Goal: Find specific fact: Find specific fact

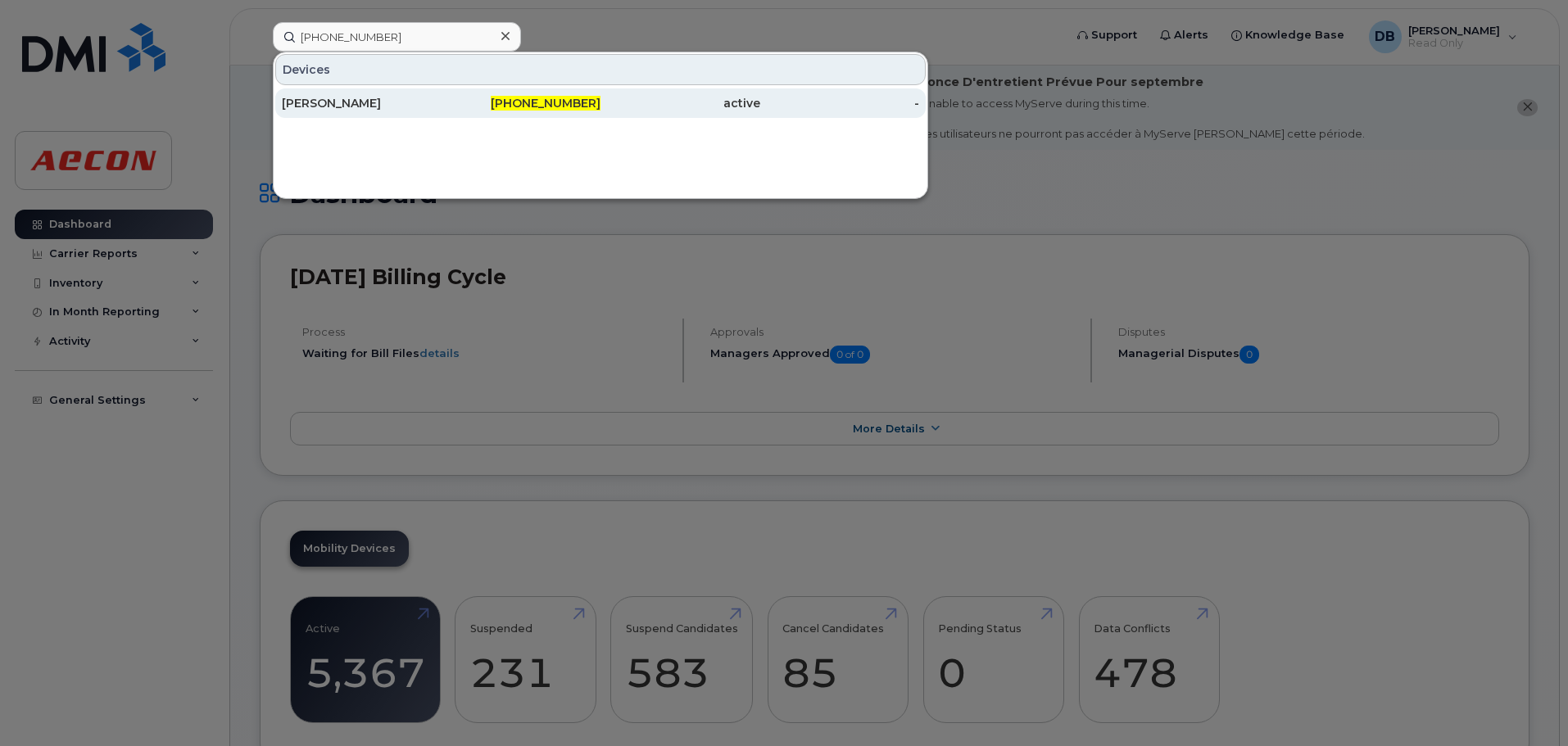
type input "416-206-3601"
click at [385, 100] on div "[PERSON_NAME]" at bounding box center [362, 103] width 160 height 17
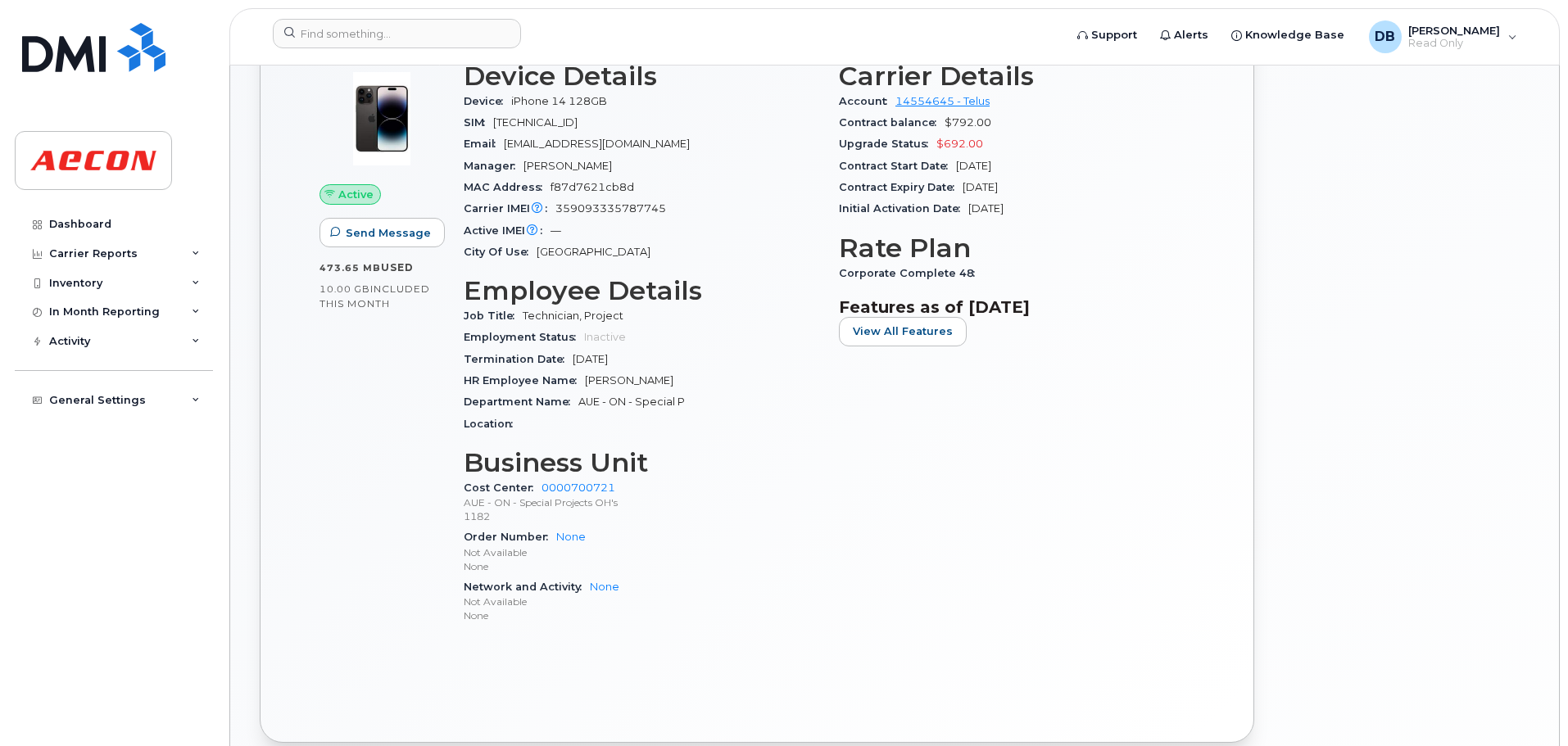
scroll to position [409, 0]
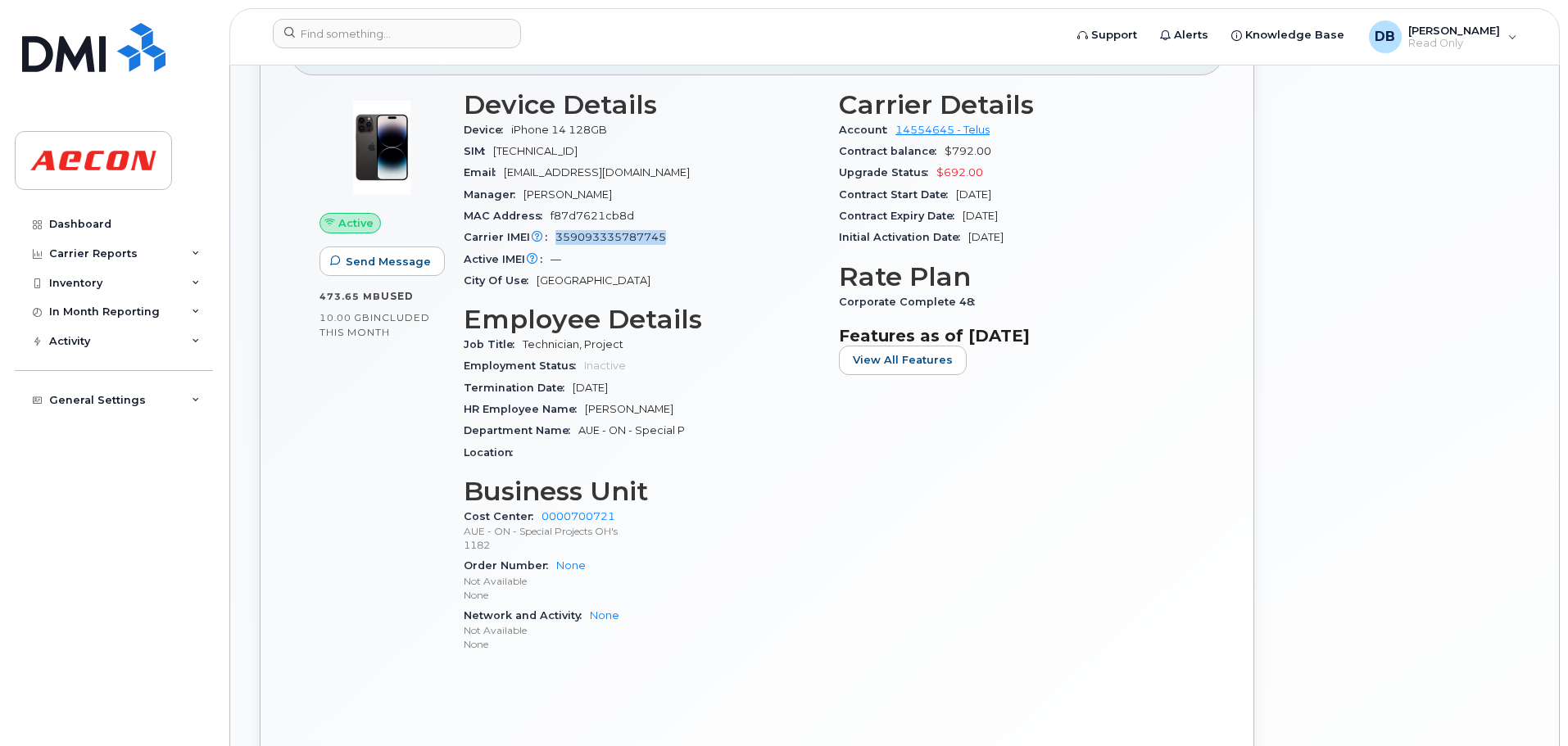
drag, startPoint x: 555, startPoint y: 235, endPoint x: 672, endPoint y: 236, distance: 117.0
click at [672, 236] on div "Carrier IMEI Carrier IMEI is reported during the last billing cycle or change o…" at bounding box center [642, 237] width 356 height 21
copy span "359093335787745"
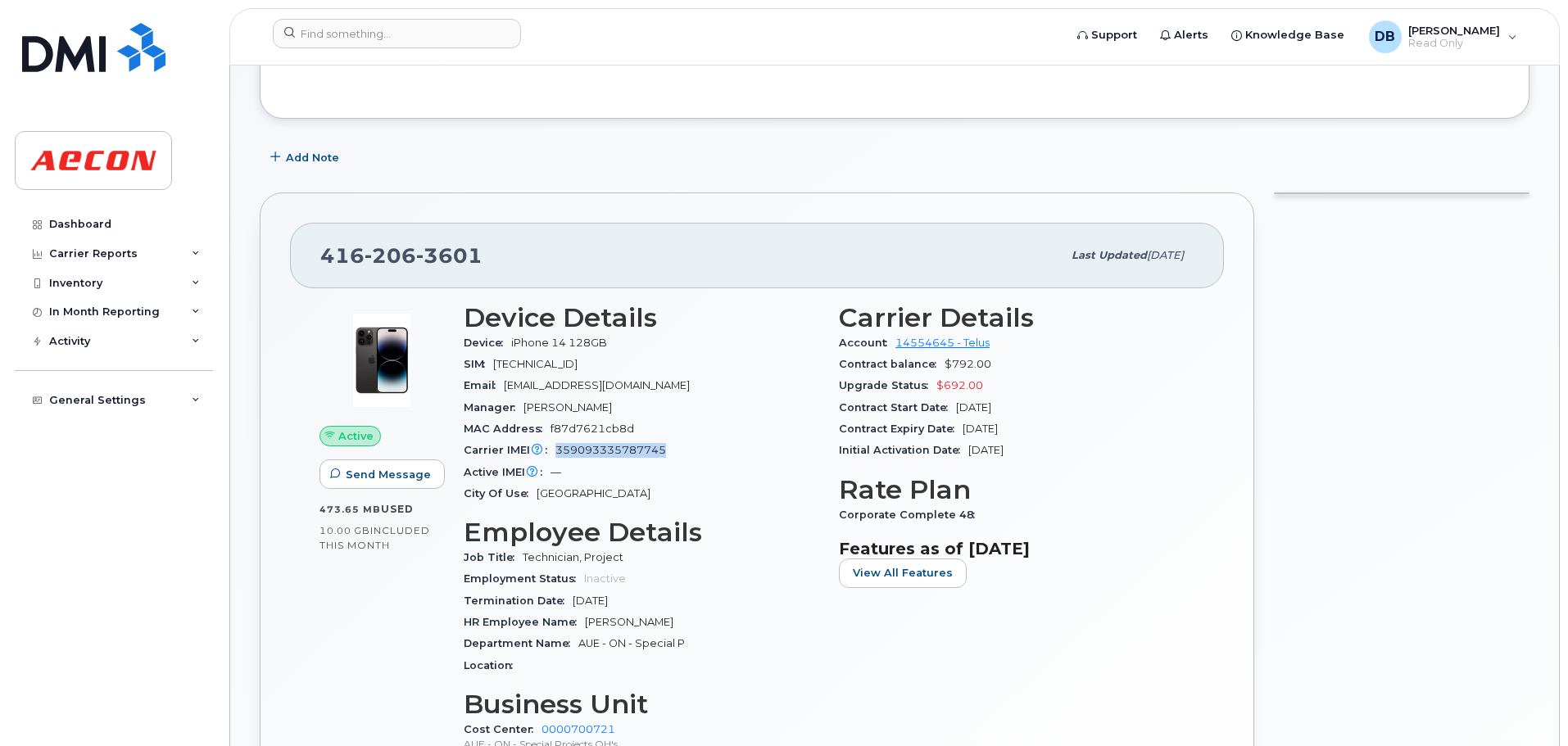
scroll to position [164, 0]
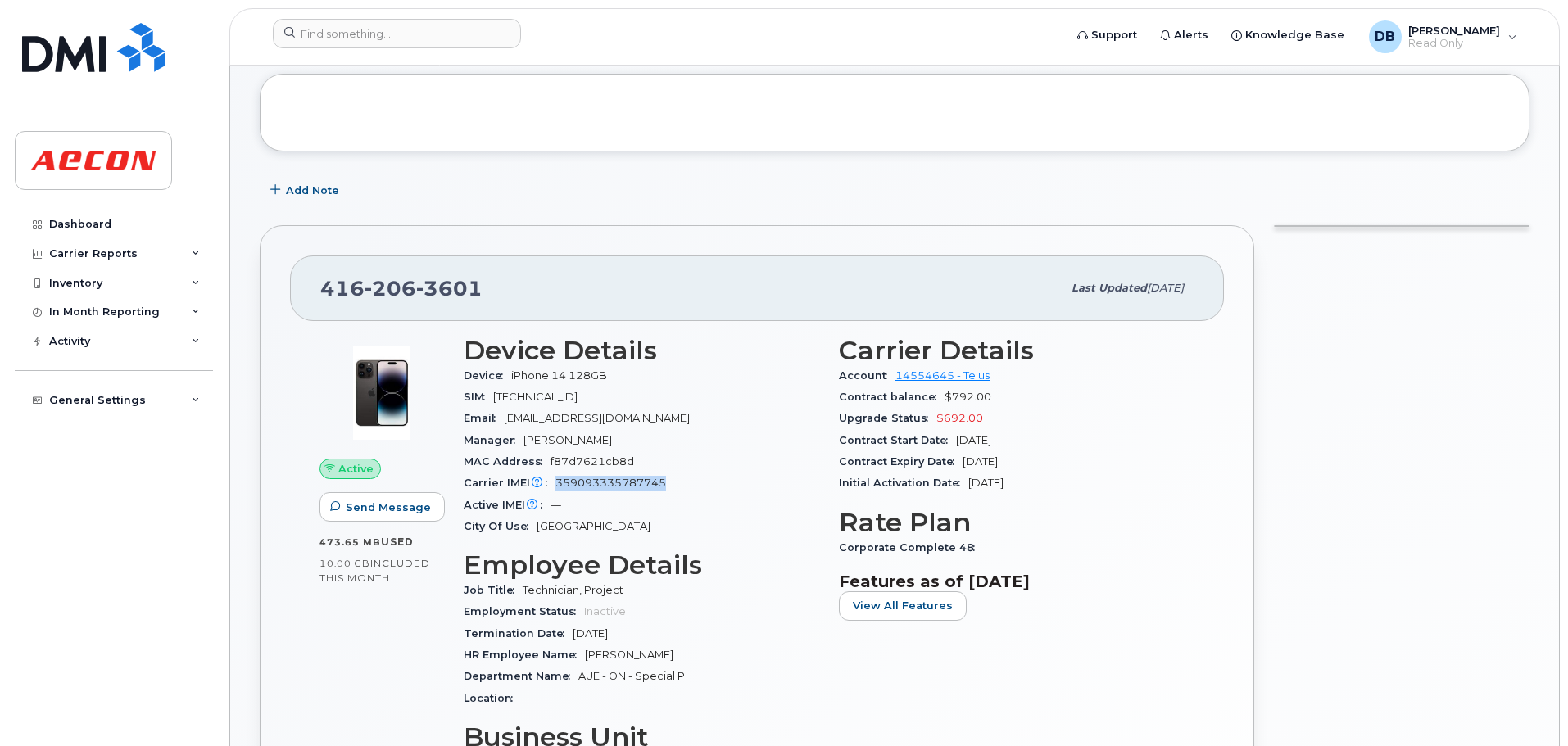
copy span "359093335787745"
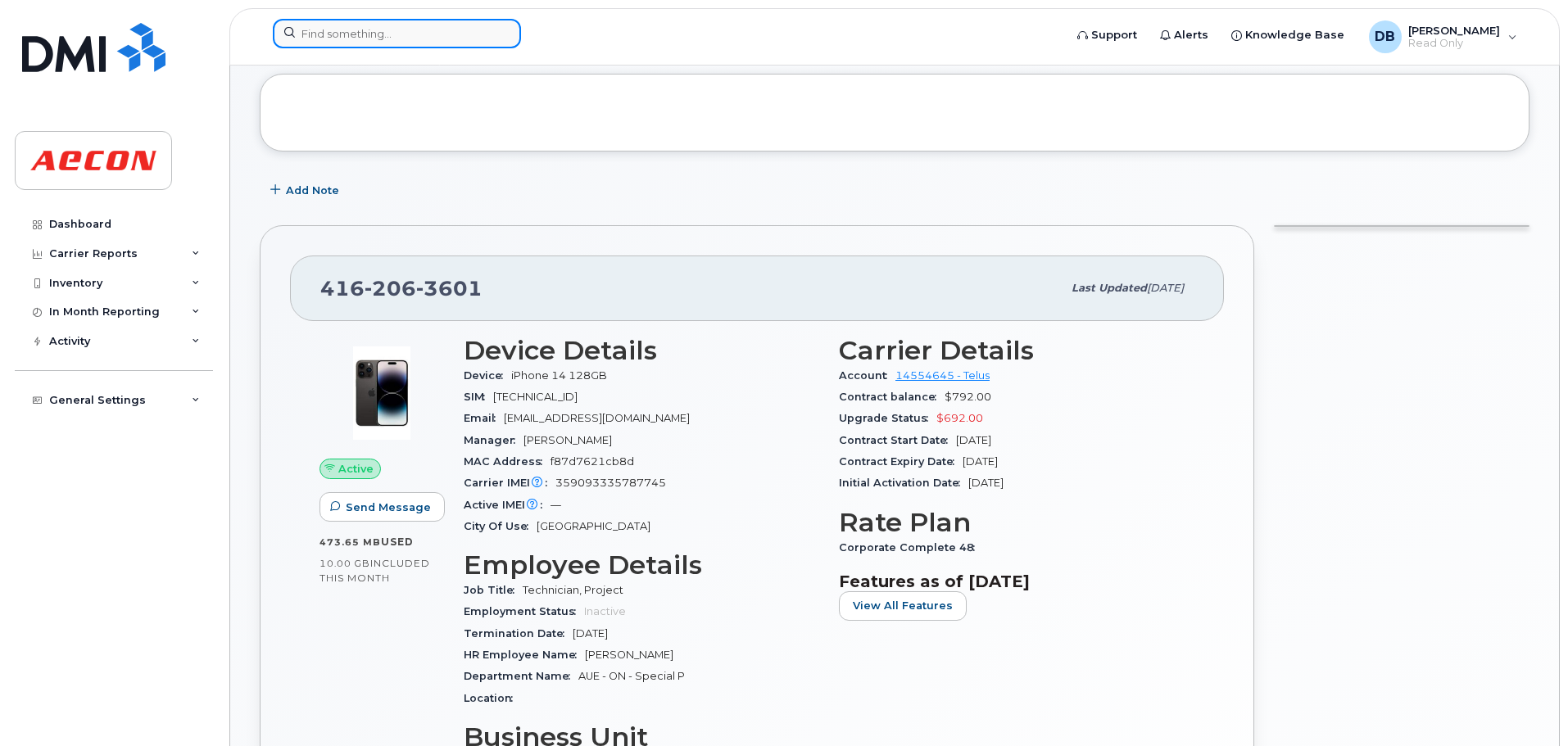
click at [370, 33] on input at bounding box center [397, 33] width 248 height 30
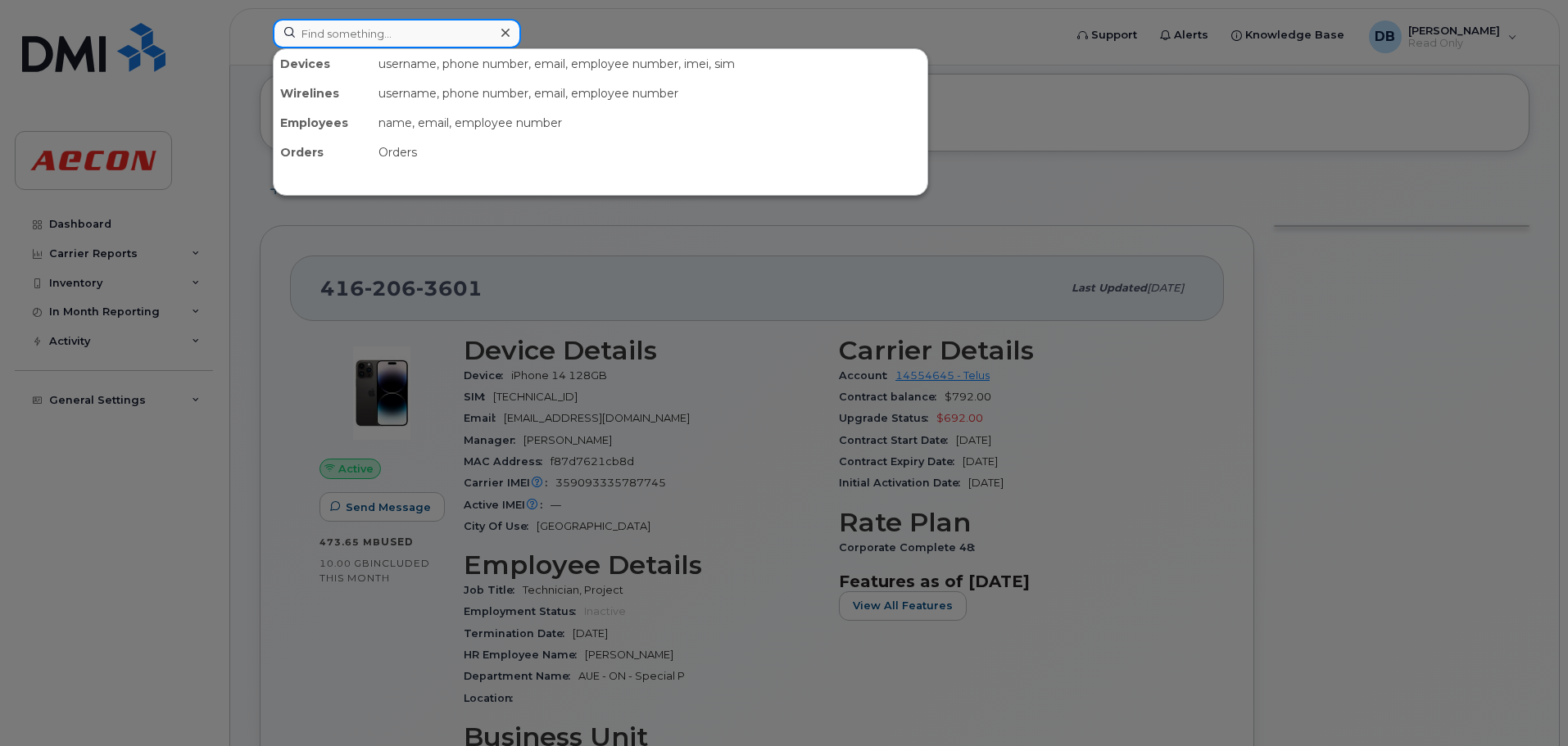
paste input "416-389-0945"
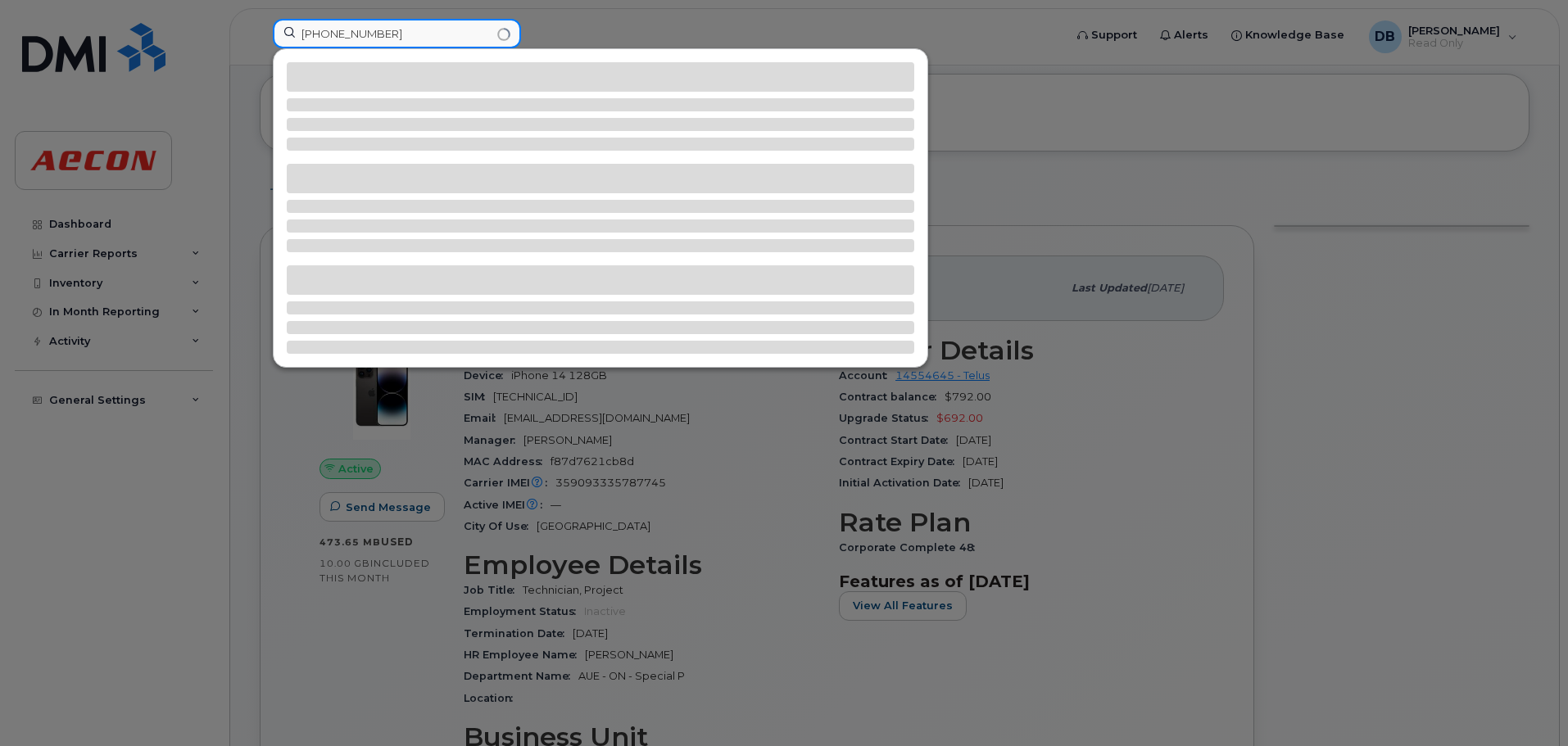
type input "416-389-0945"
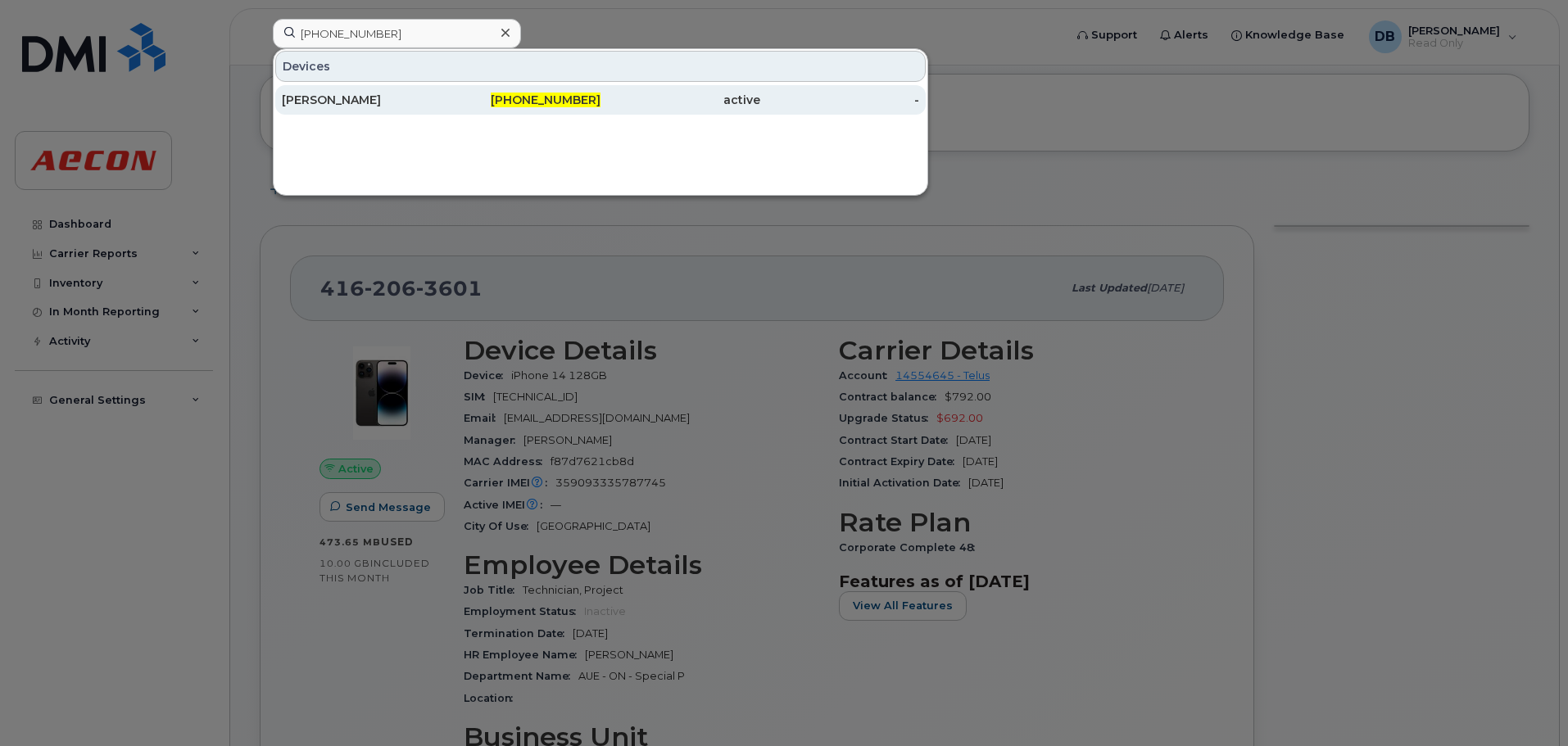
click at [340, 96] on div "Matthew Cavarzan" at bounding box center [362, 100] width 160 height 17
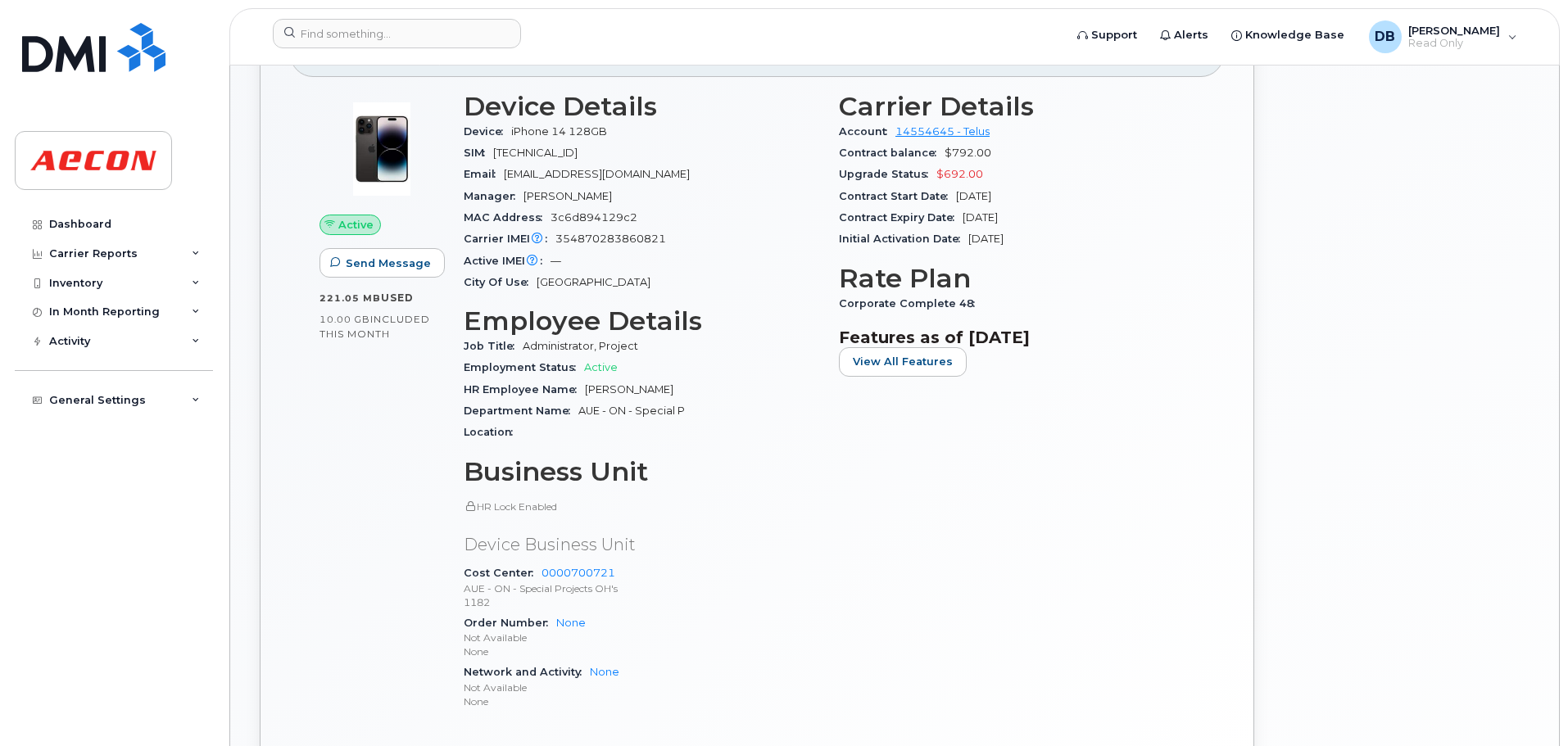
scroll to position [409, 0]
drag, startPoint x: 664, startPoint y: 237, endPoint x: 556, endPoint y: 241, distance: 108.1
click at [556, 241] on span "354870283860821" at bounding box center [611, 236] width 111 height 12
copy span "354870283860821"
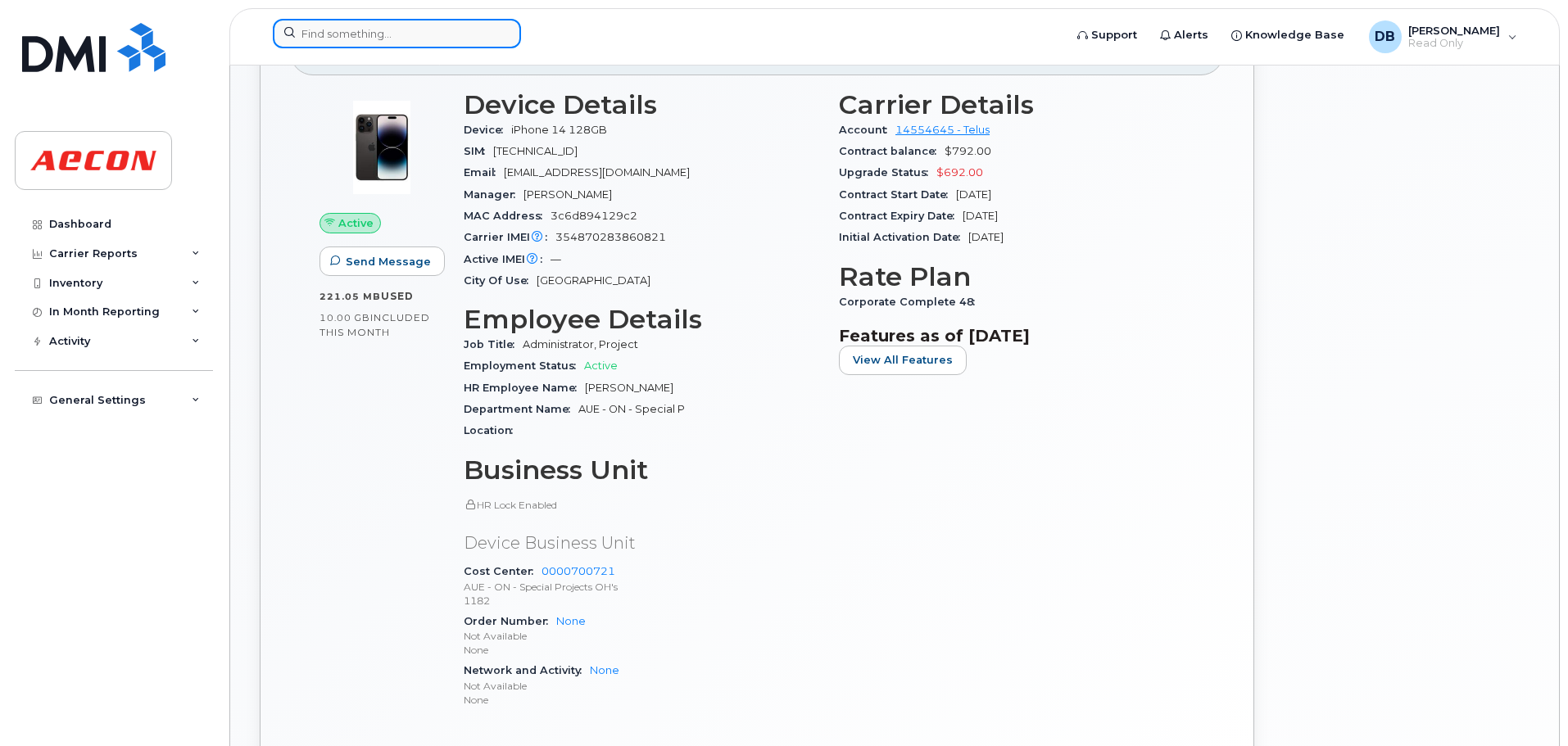
click at [454, 35] on input at bounding box center [397, 33] width 248 height 30
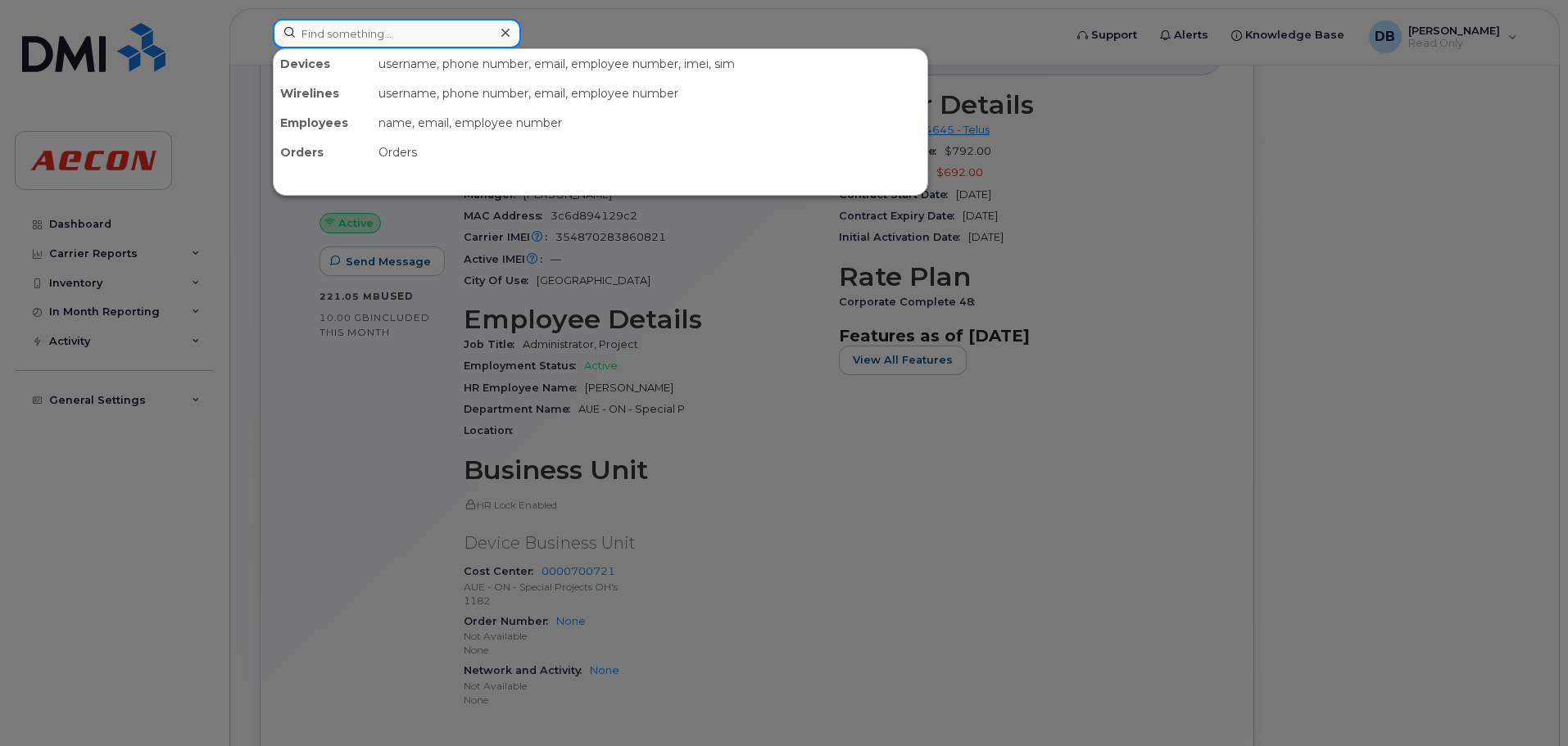
paste input "365-355-6516"
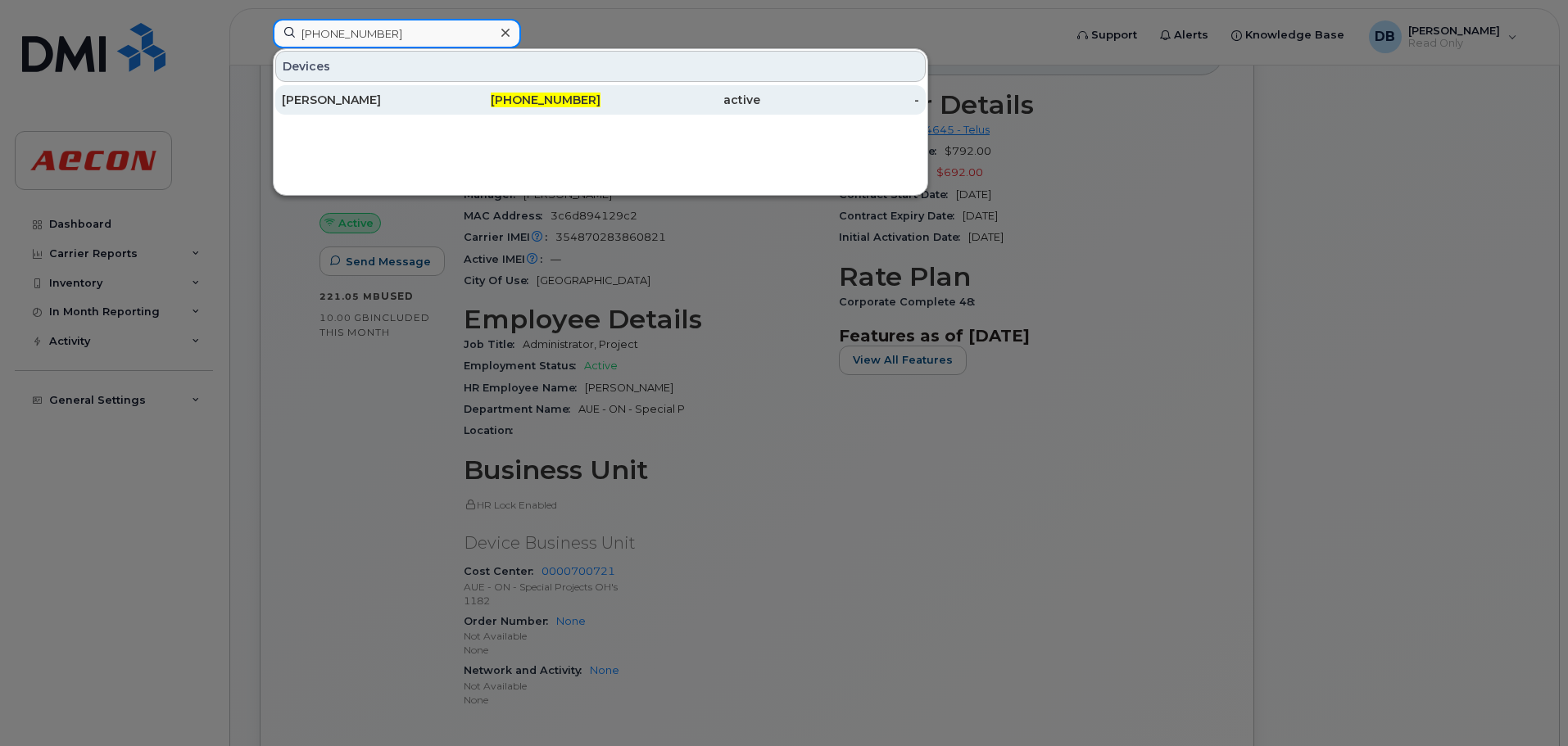
type input "365-355-6516"
click at [422, 98] on div "Jeffrey Harrison" at bounding box center [362, 100] width 160 height 17
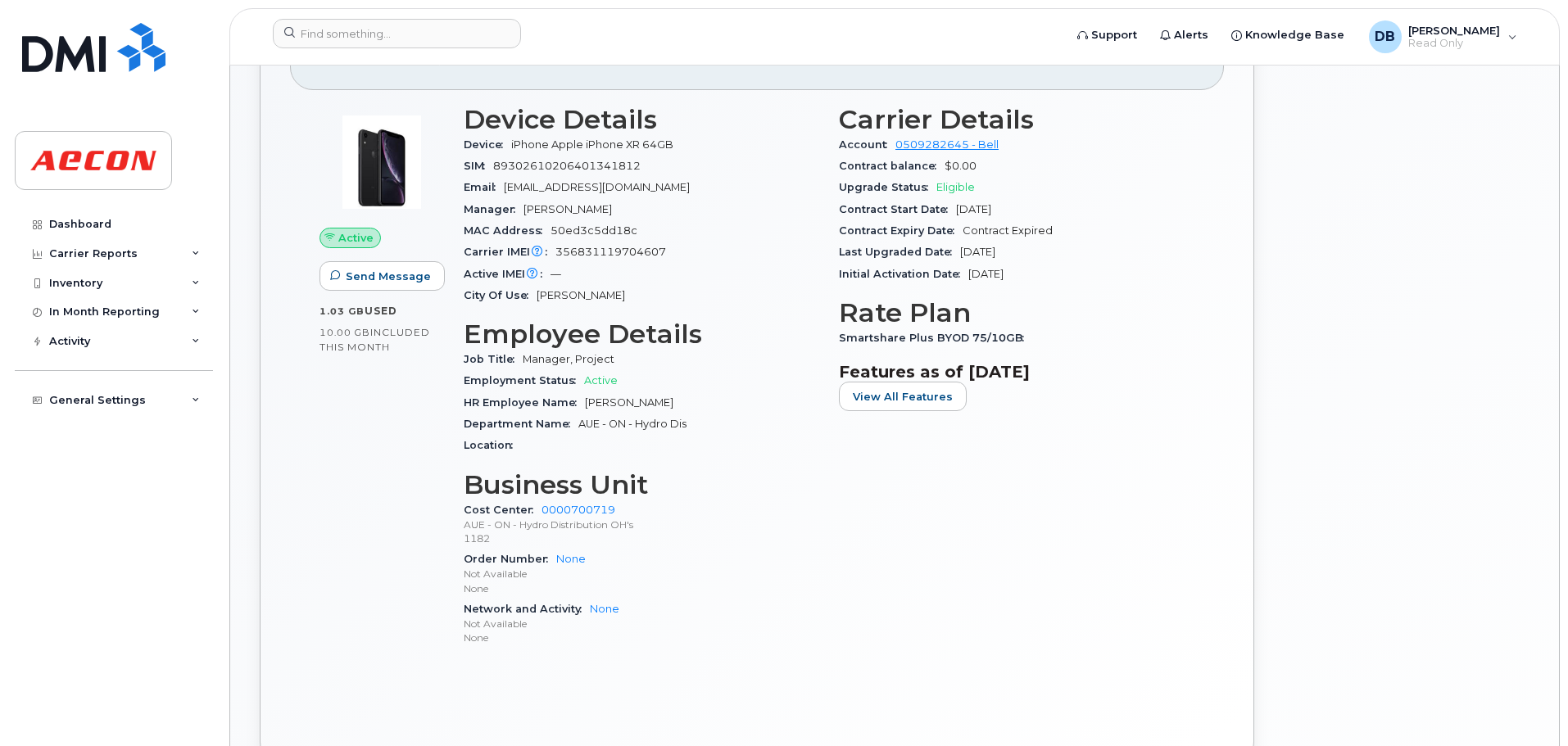
scroll to position [409, 0]
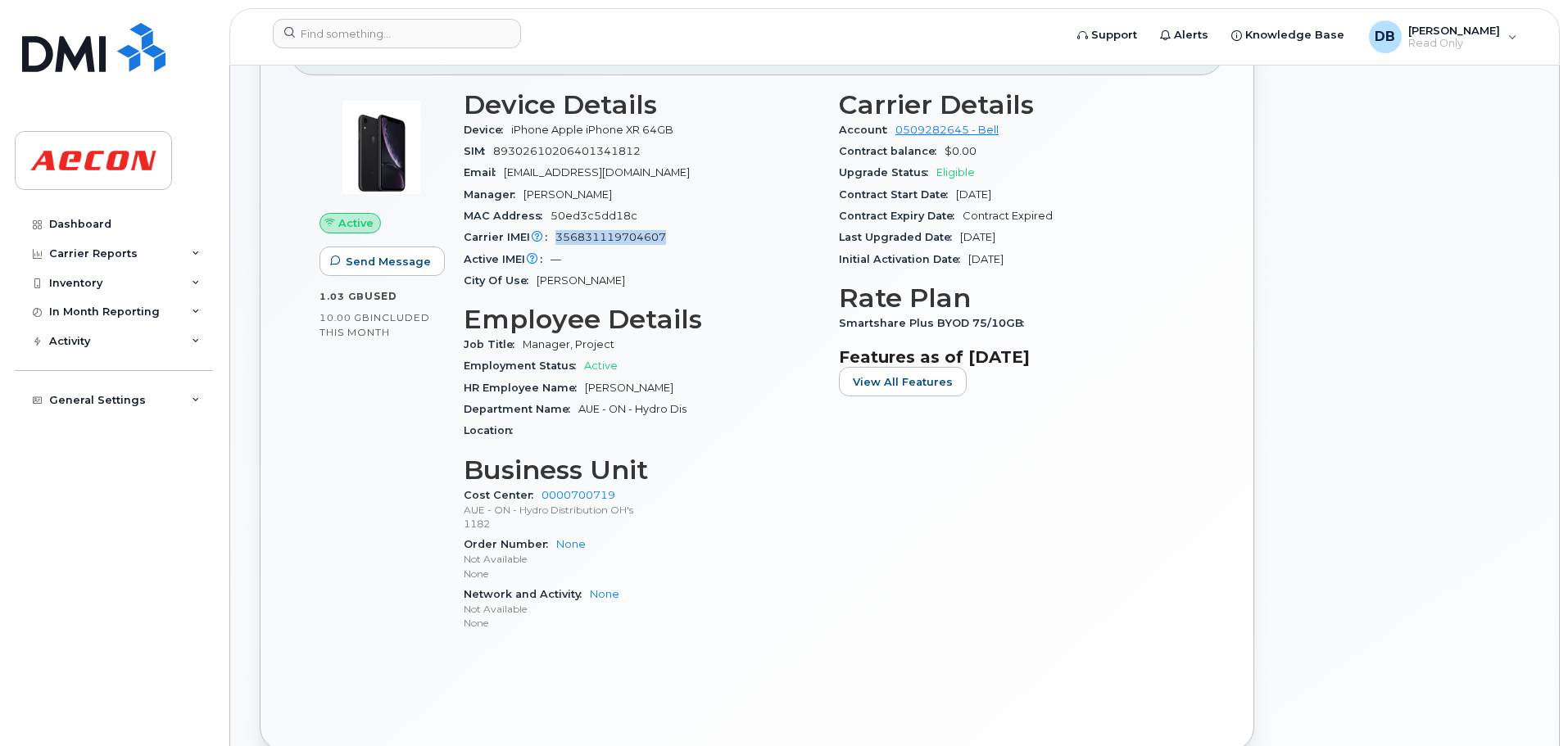
drag, startPoint x: 557, startPoint y: 238, endPoint x: 663, endPoint y: 238, distance: 106.0
click at [663, 238] on span "356831119704607" at bounding box center [611, 236] width 111 height 12
copy span "356831119704607"
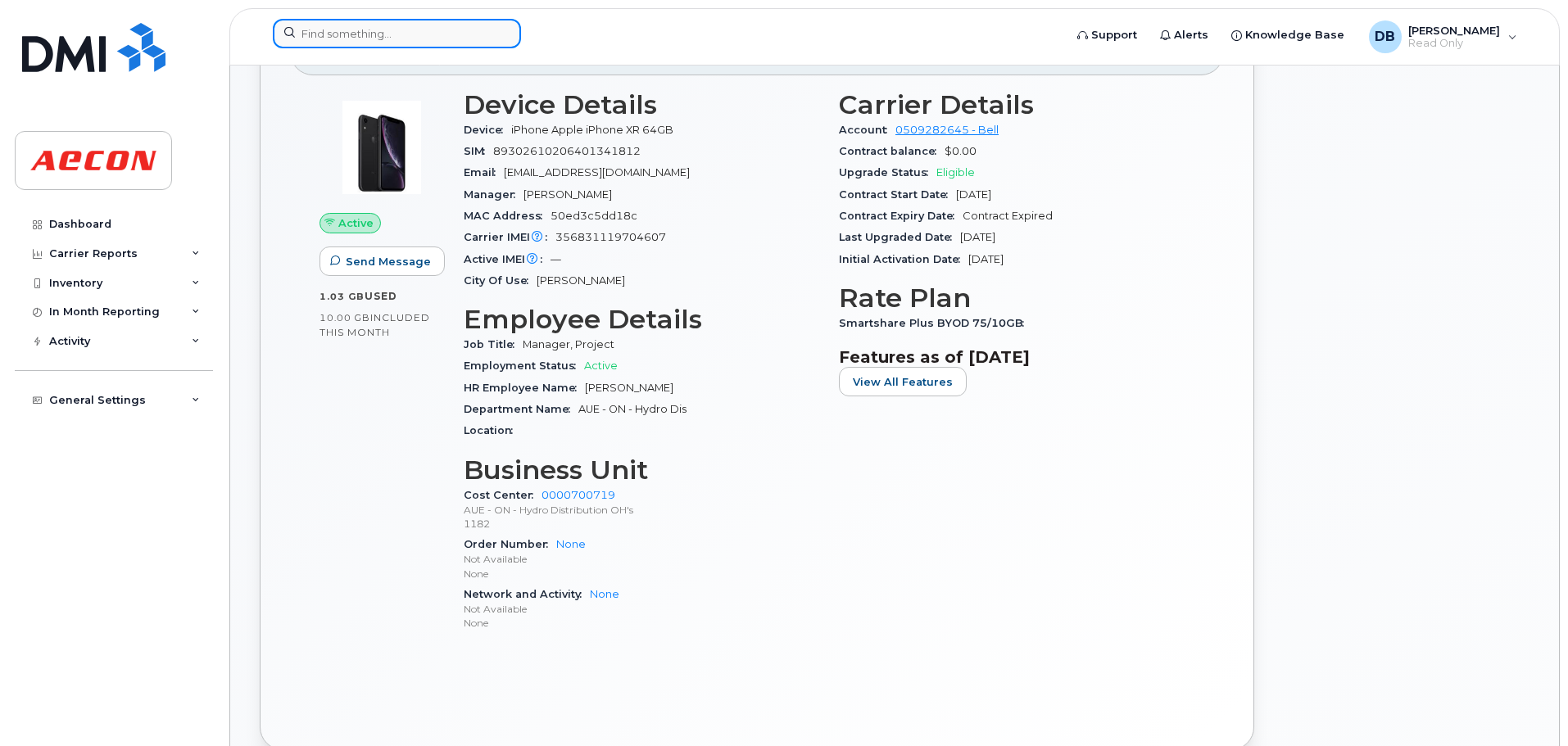
click at [482, 38] on input at bounding box center [397, 33] width 248 height 30
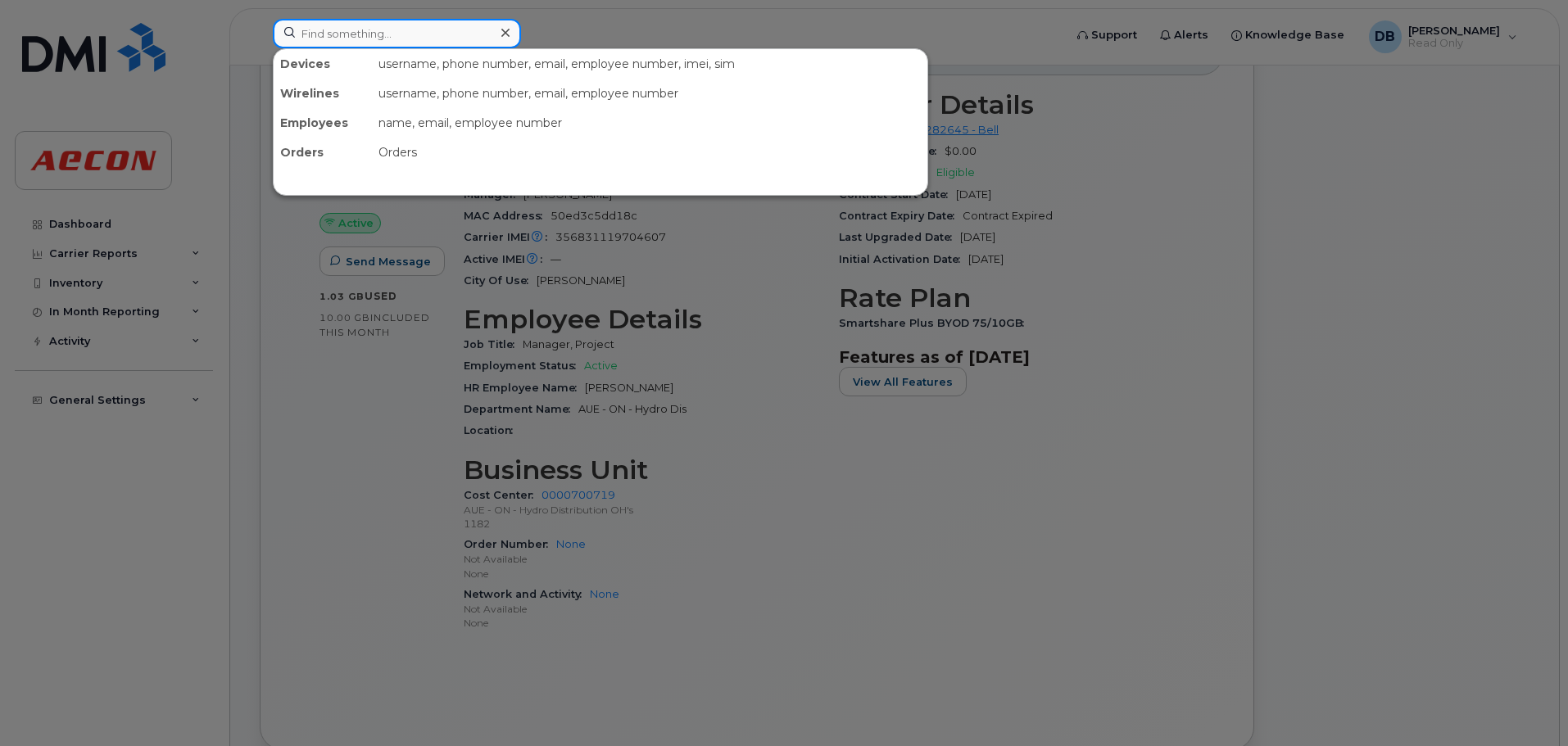
paste input "437-328-1846"
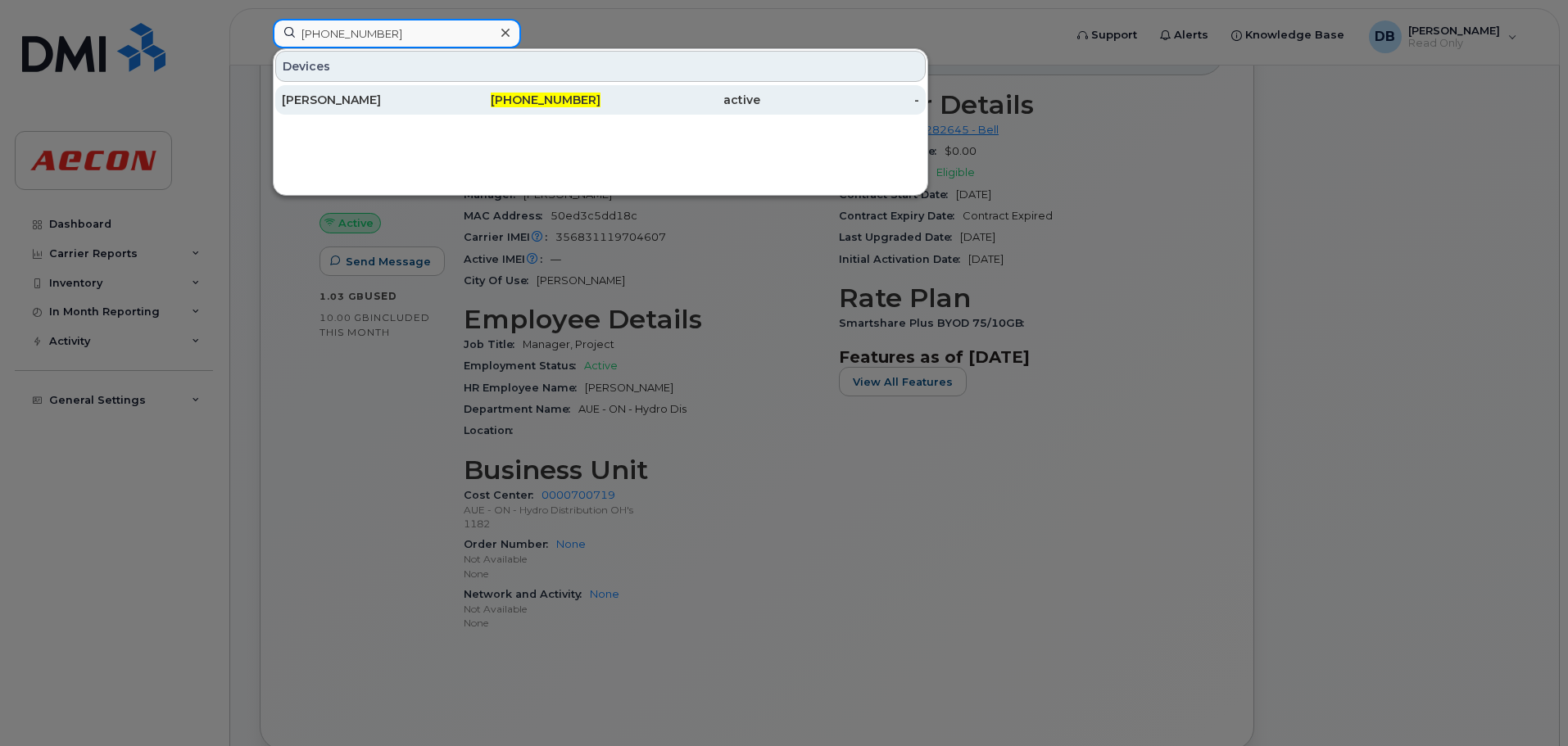
type input "437-328-1846"
click at [389, 101] on div "Nilaxann Vijayarajah" at bounding box center [362, 100] width 160 height 17
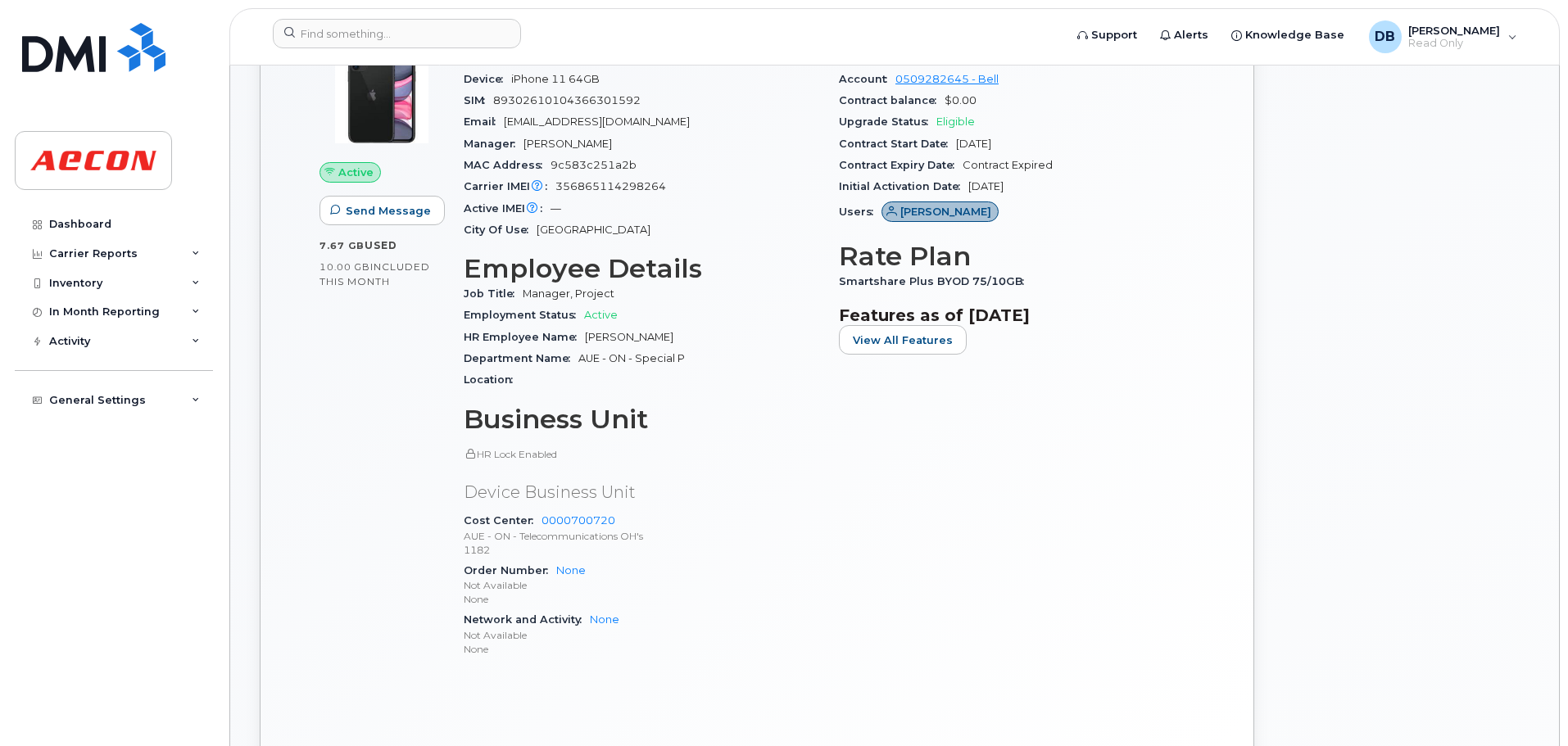
scroll to position [491, 0]
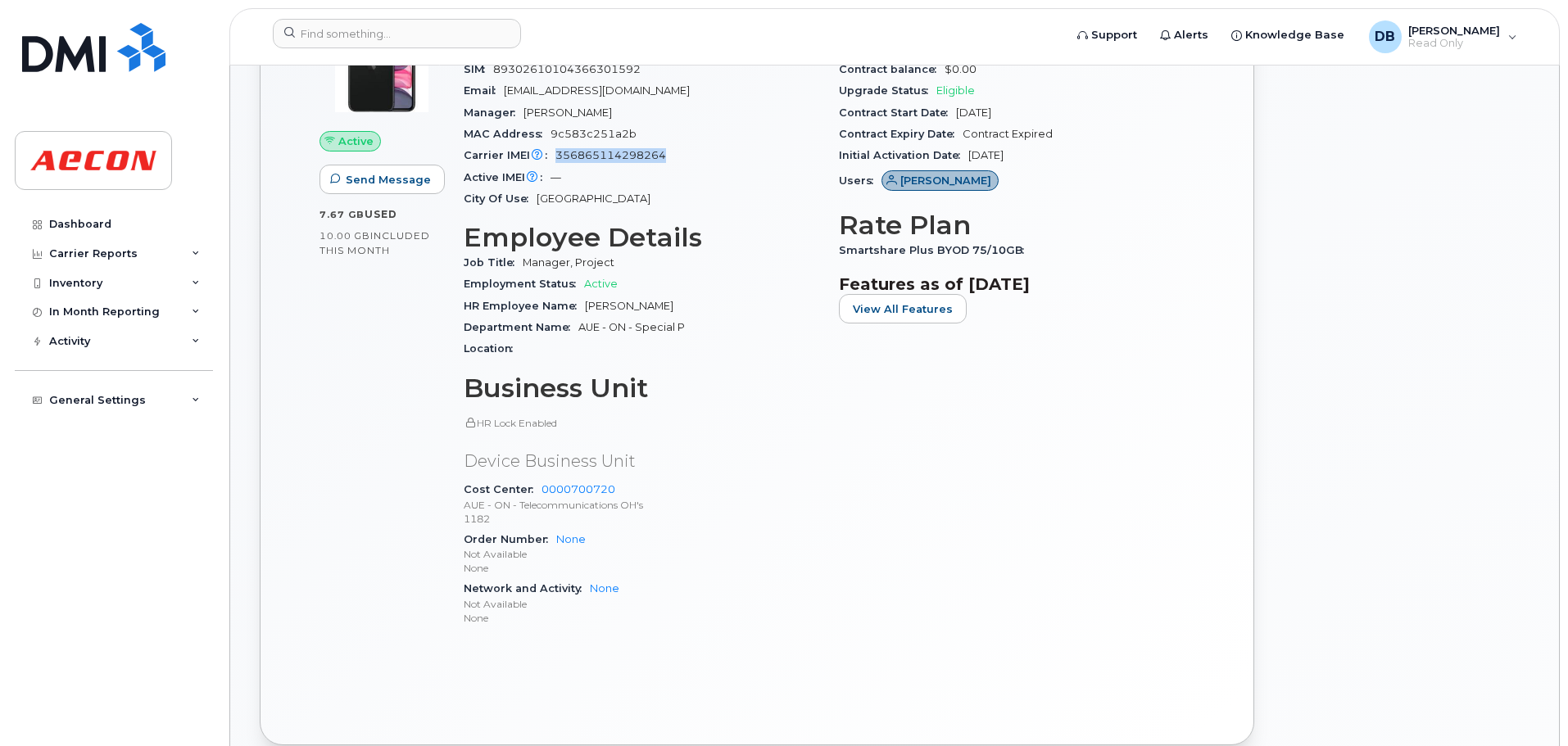
drag, startPoint x: 559, startPoint y: 156, endPoint x: 671, endPoint y: 158, distance: 112.0
click at [671, 158] on div "Carrier IMEI Carrier IMEI is reported during the last billing cycle or change o…" at bounding box center [642, 155] width 356 height 21
copy span "356865114298264"
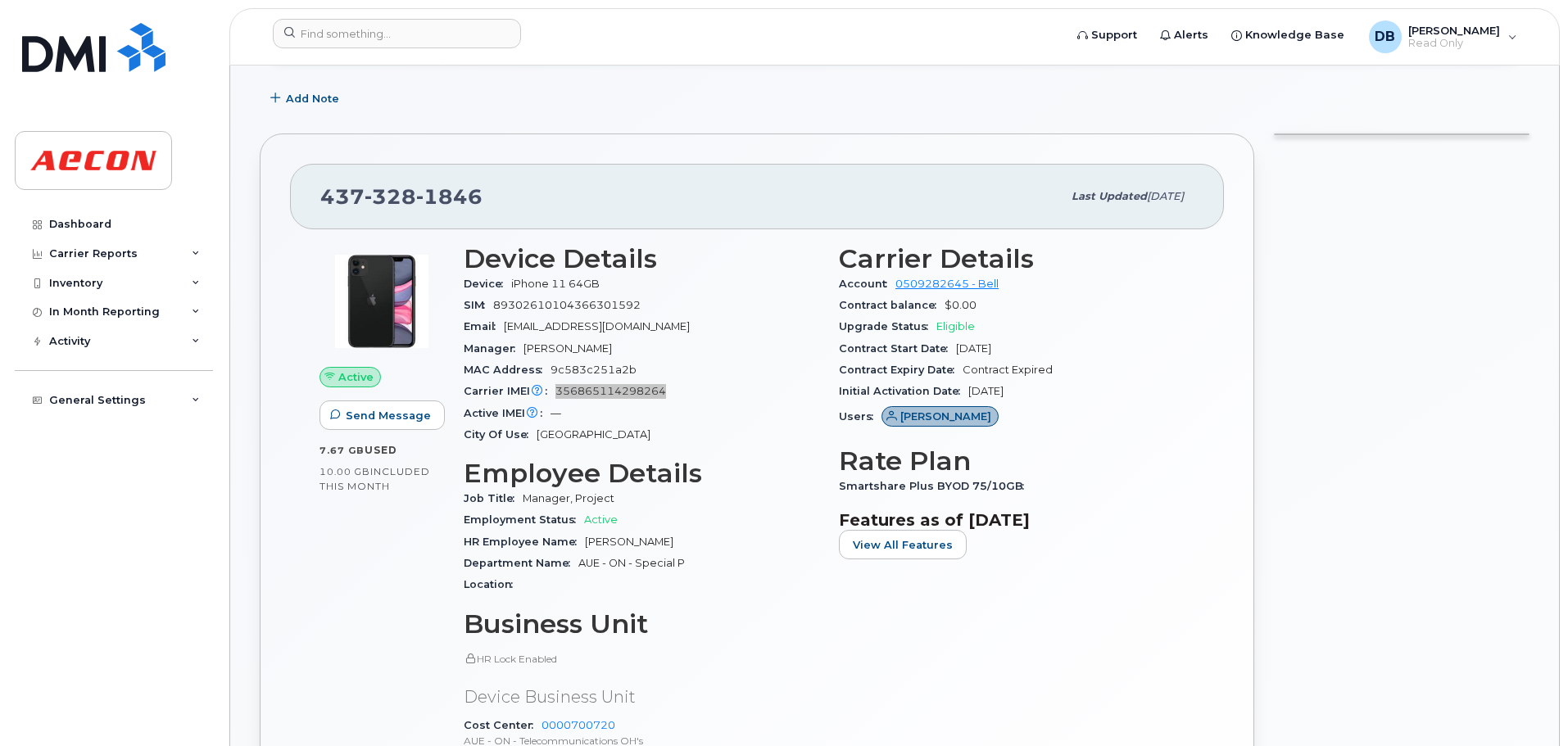
scroll to position [164, 0]
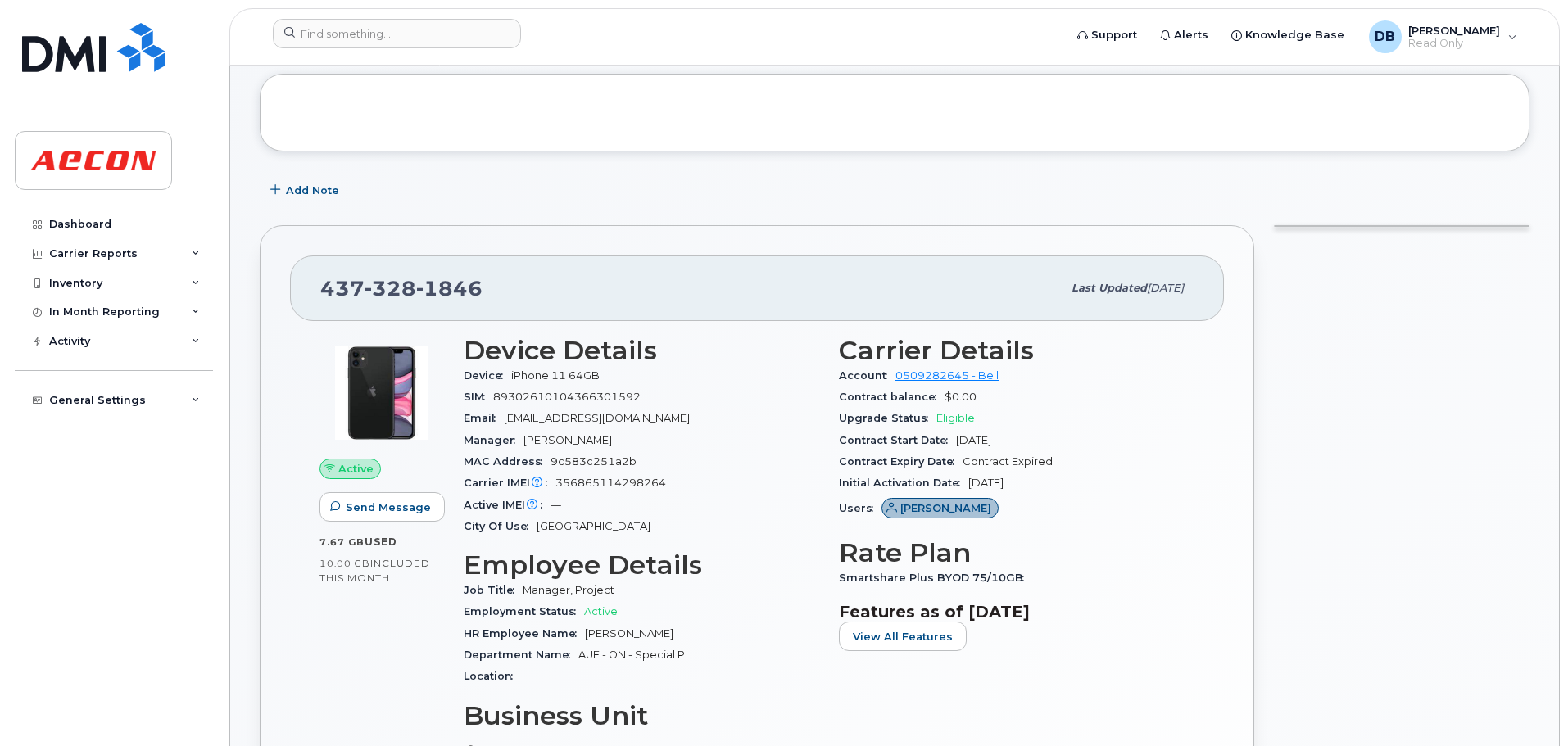
click at [508, 399] on span "89302610104366301592" at bounding box center [567, 397] width 148 height 12
drag, startPoint x: 495, startPoint y: 397, endPoint x: 641, endPoint y: 392, distance: 146.1
click at [641, 392] on span "89302610104366301592" at bounding box center [567, 397] width 148 height 12
click at [1408, 397] on div at bounding box center [1402, 649] width 275 height 868
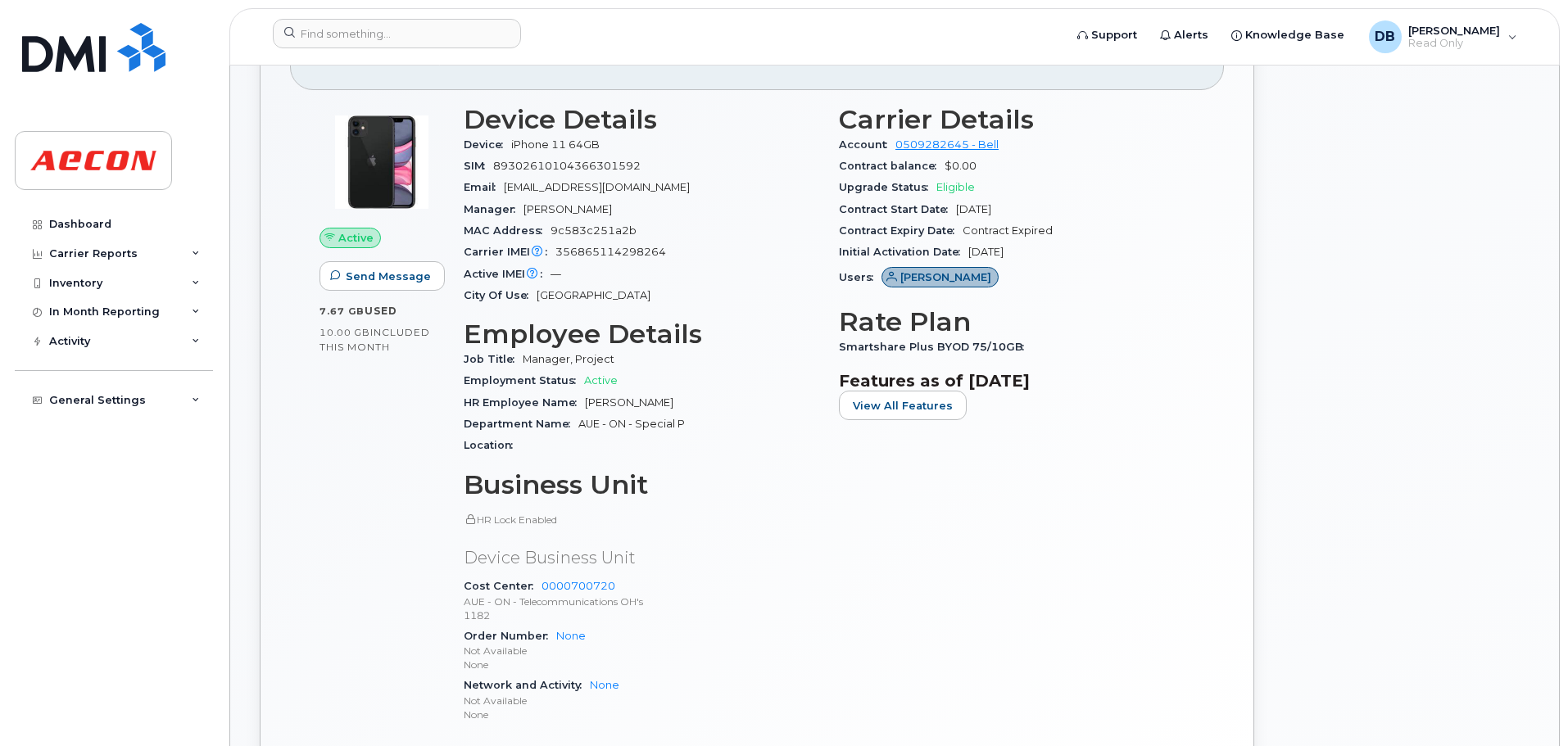
scroll to position [409, 0]
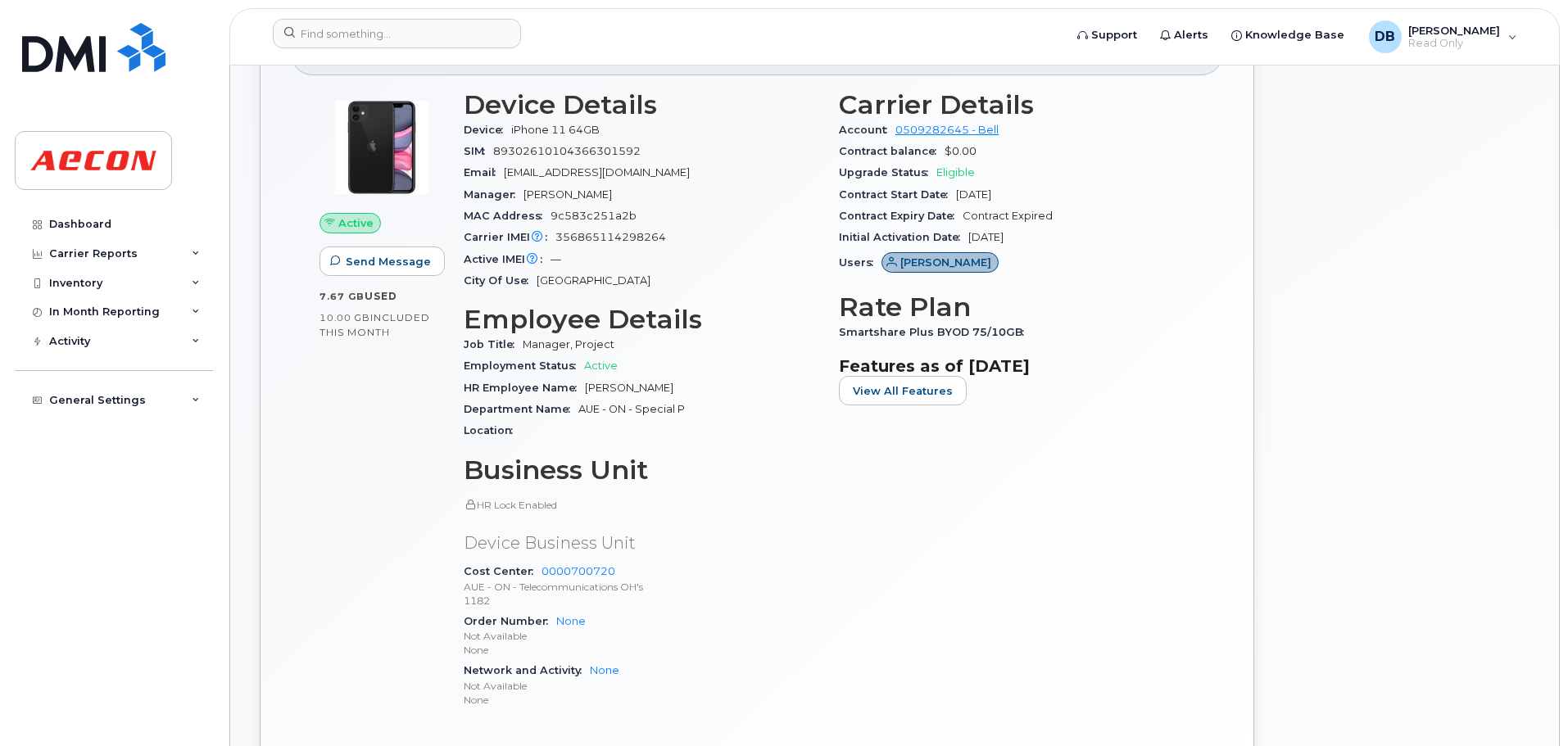
drag, startPoint x: 320, startPoint y: 319, endPoint x: 398, endPoint y: 331, distance: 78.9
click at [398, 331] on div "10.00 GB  included this month" at bounding box center [381, 325] width 125 height 29
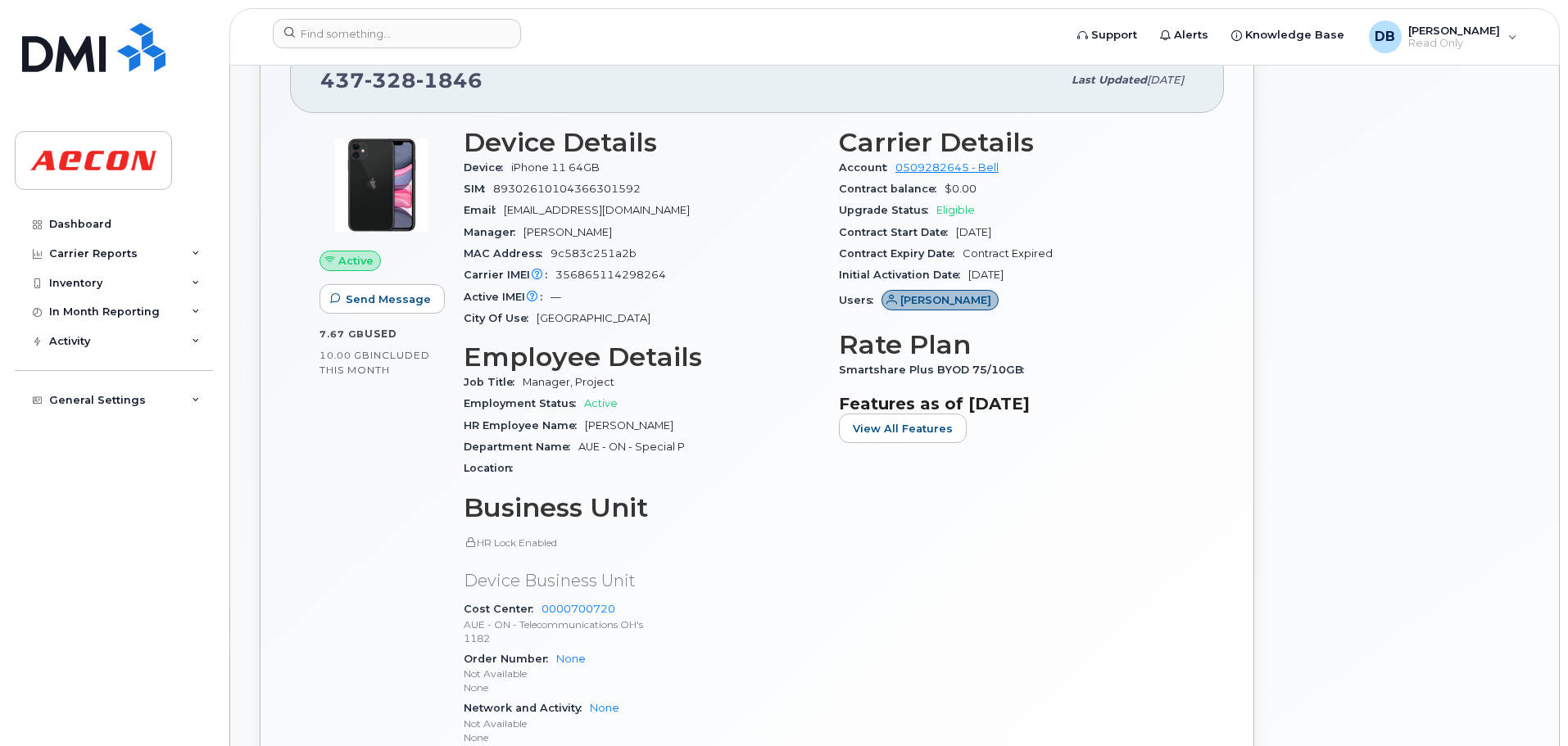
scroll to position [327, 0]
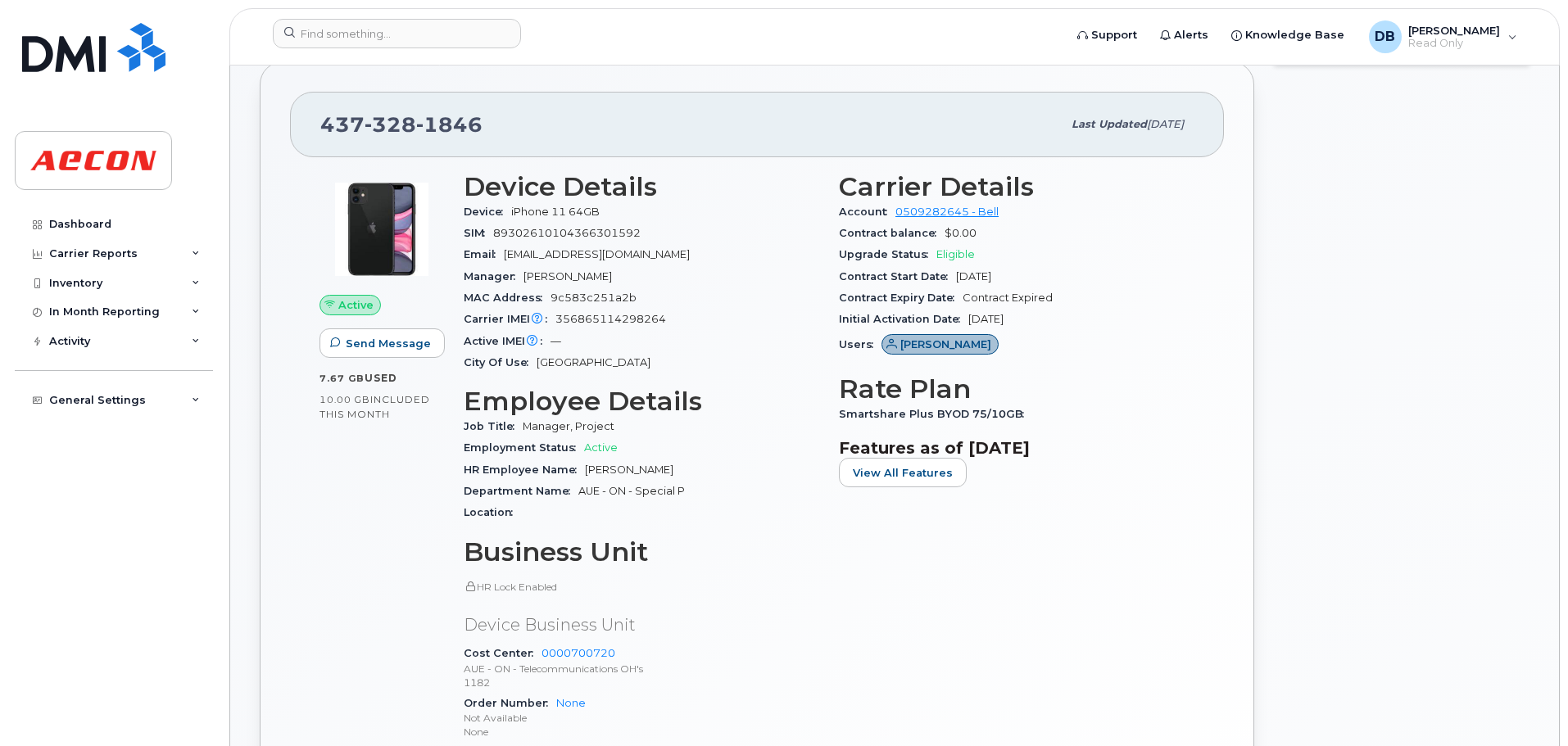
click at [1276, 324] on div at bounding box center [1402, 485] width 275 height 868
drag, startPoint x: 512, startPoint y: 209, endPoint x: 598, endPoint y: 209, distance: 86.0
click at [598, 209] on span "iPhone 11 64GB" at bounding box center [555, 211] width 89 height 12
copy span "iPhone 11 64GB"
click at [410, 33] on input at bounding box center [397, 33] width 248 height 30
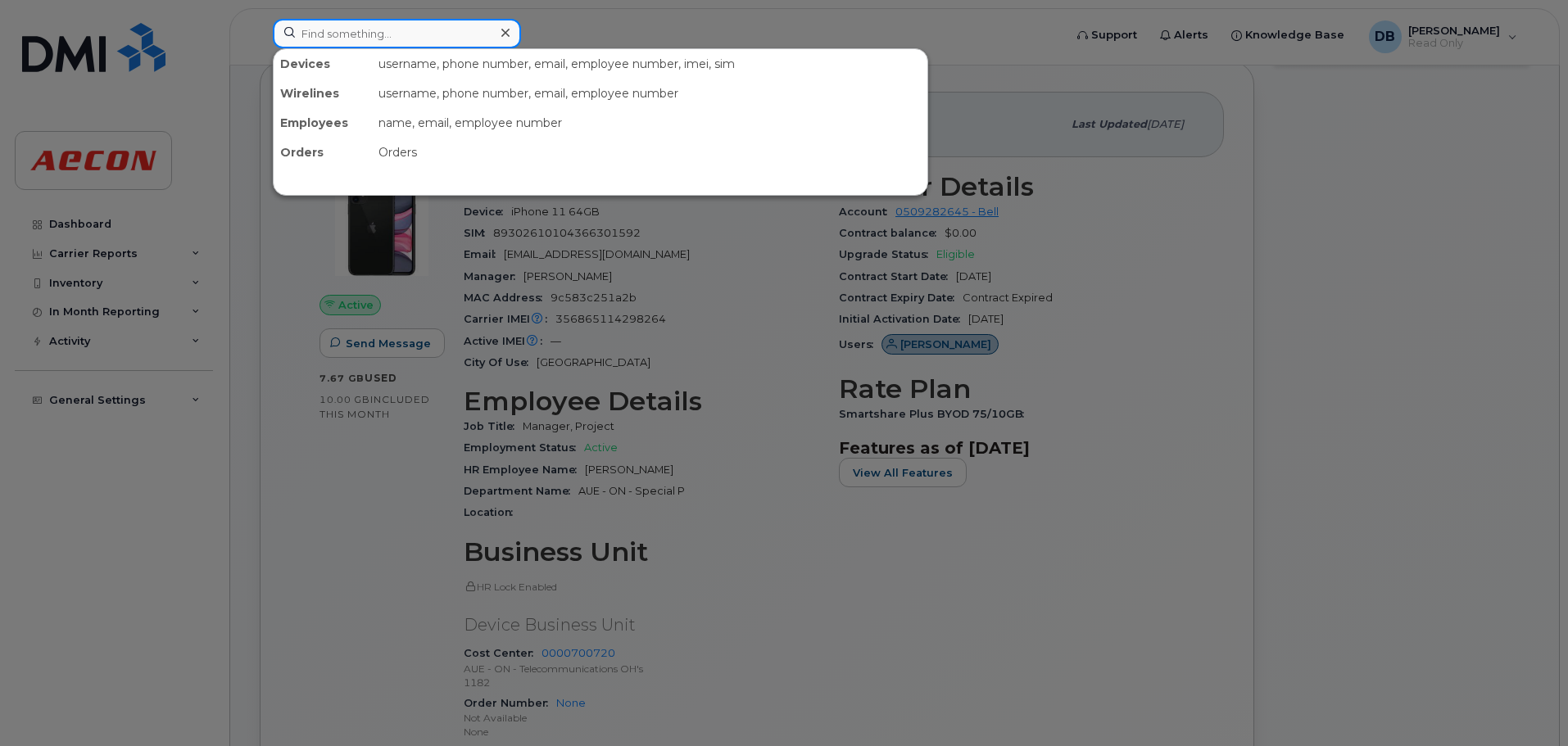
paste input "365-355-6516"
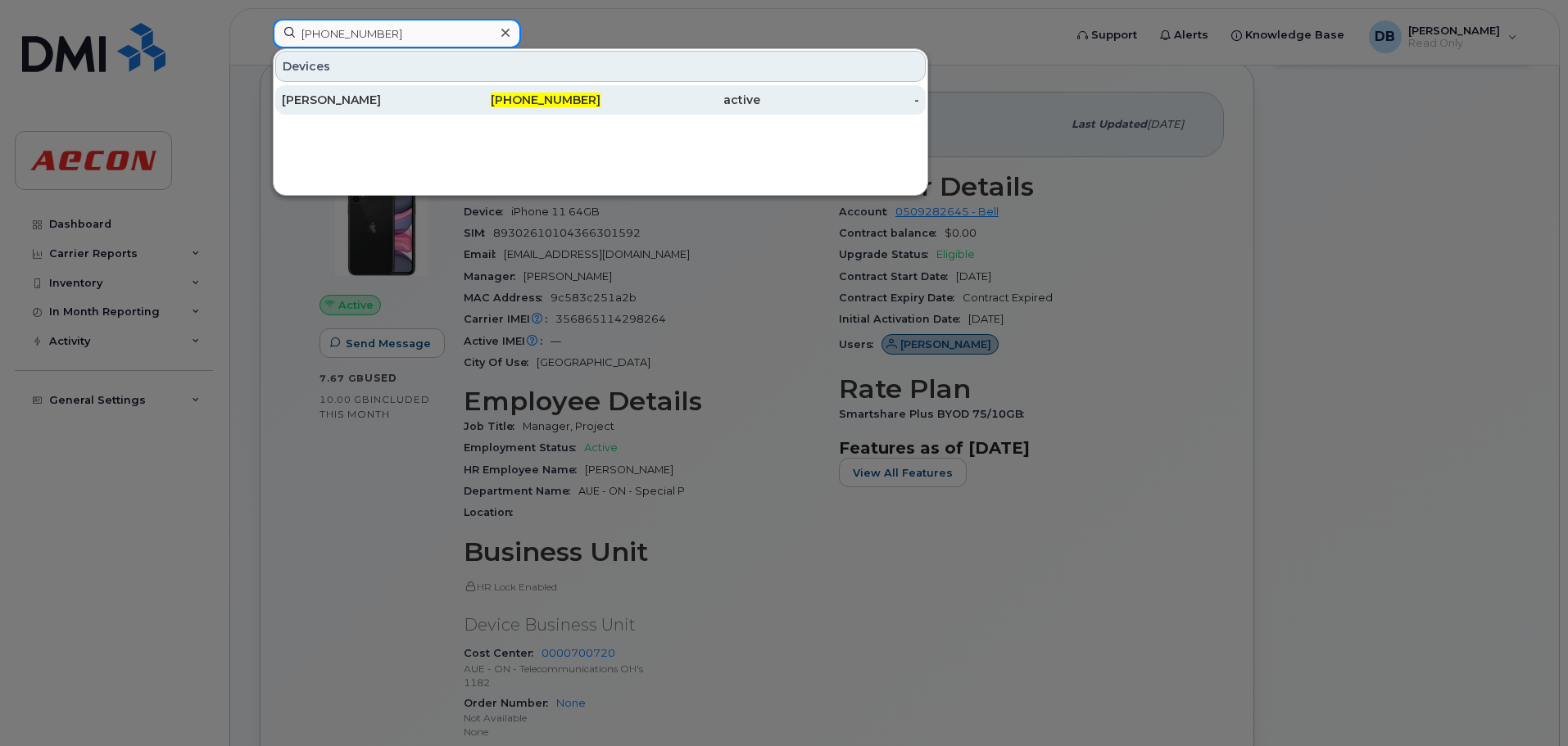
type input "365-355-6516"
click at [394, 95] on div "Jeffrey Harrison" at bounding box center [362, 100] width 160 height 17
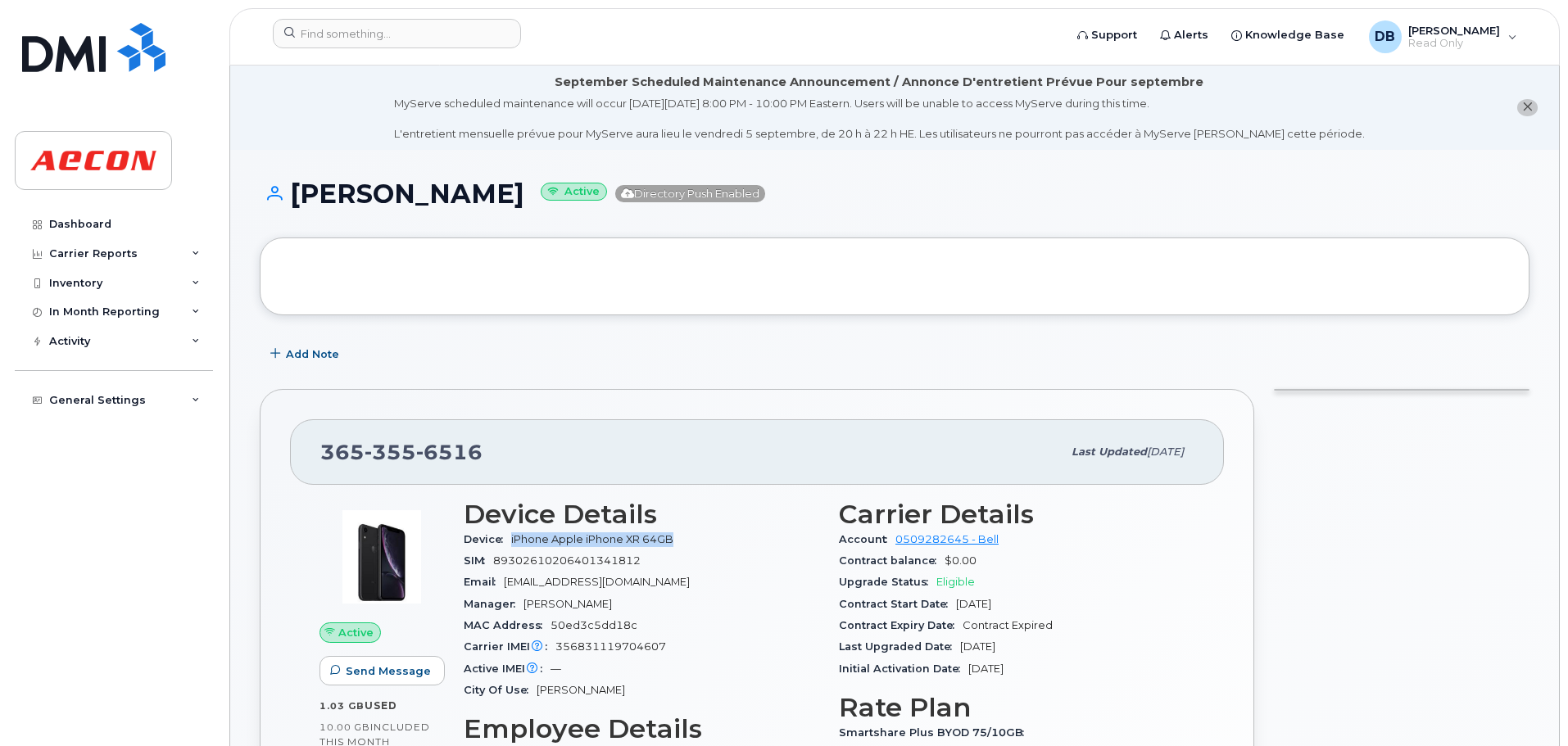
drag, startPoint x: 513, startPoint y: 539, endPoint x: 672, endPoint y: 535, distance: 159.1
click at [672, 535] on span "iPhone Apple iPhone XR 64GB" at bounding box center [592, 539] width 162 height 12
copy span "iPhone Apple iPhone XR 64GB"
click at [408, 18] on header "Support Alerts Knowledge Base DB Dawn Banks Read Only English Français Adjust A…" at bounding box center [895, 37] width 1331 height 57
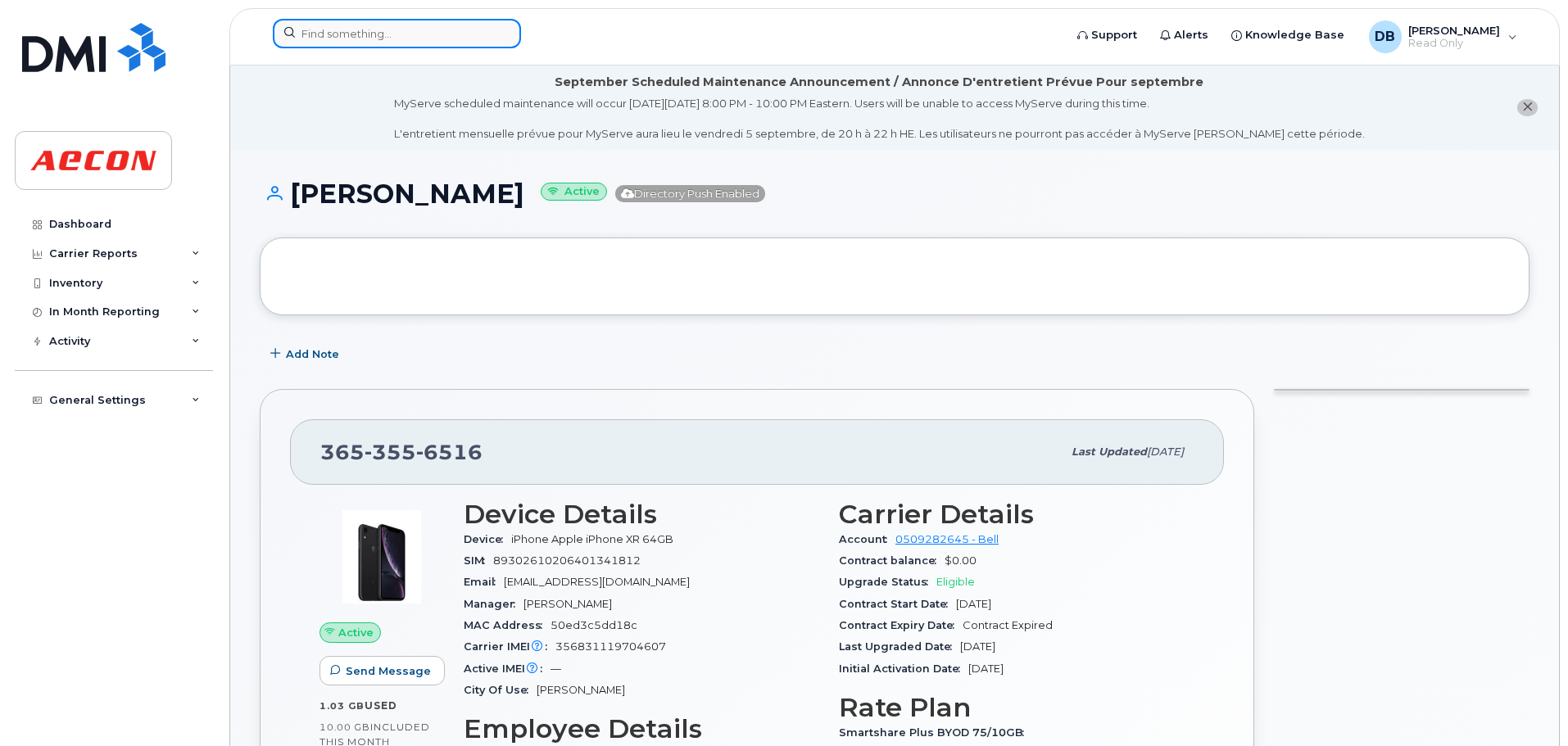
click at [408, 26] on input at bounding box center [397, 33] width 248 height 30
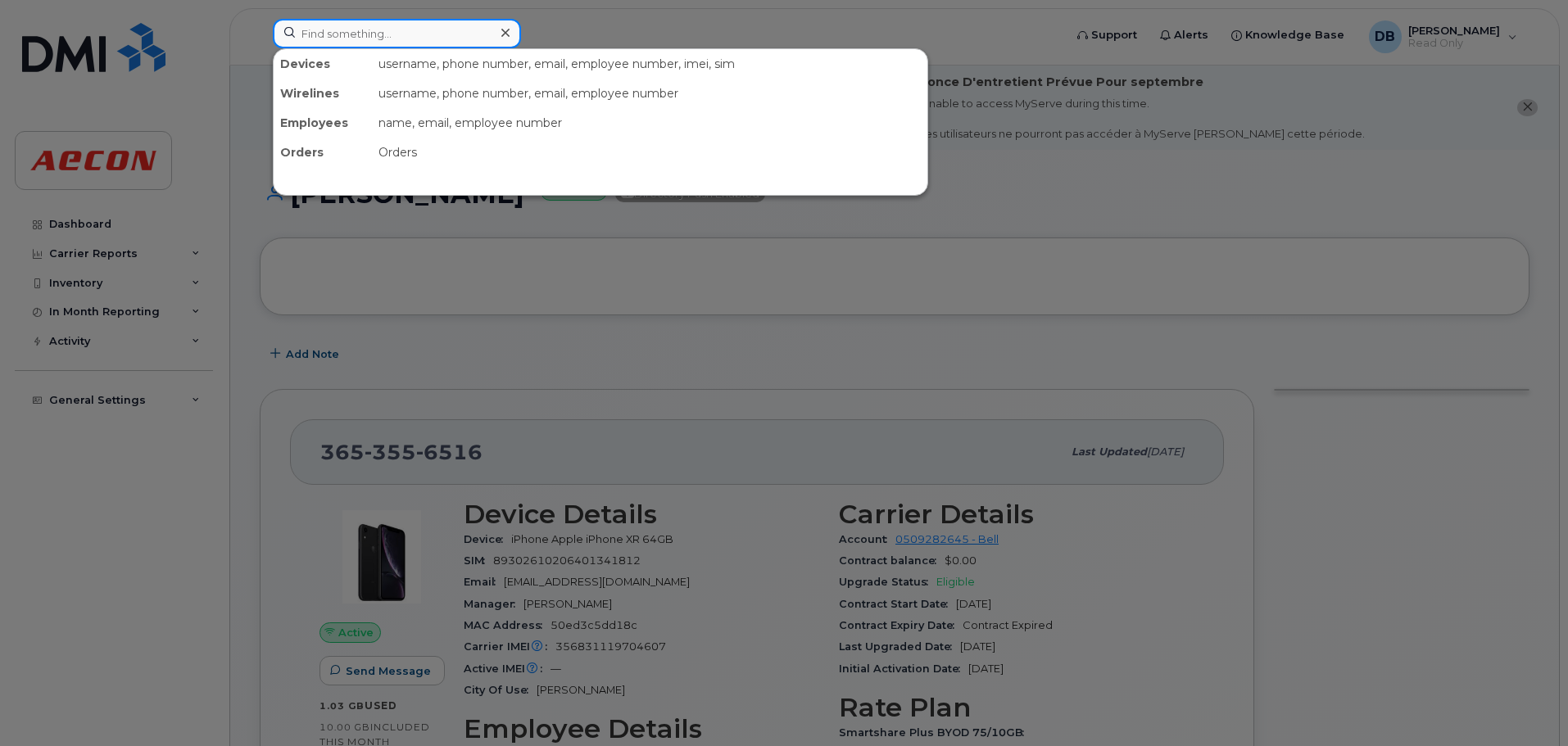
paste input "416-389-0945"
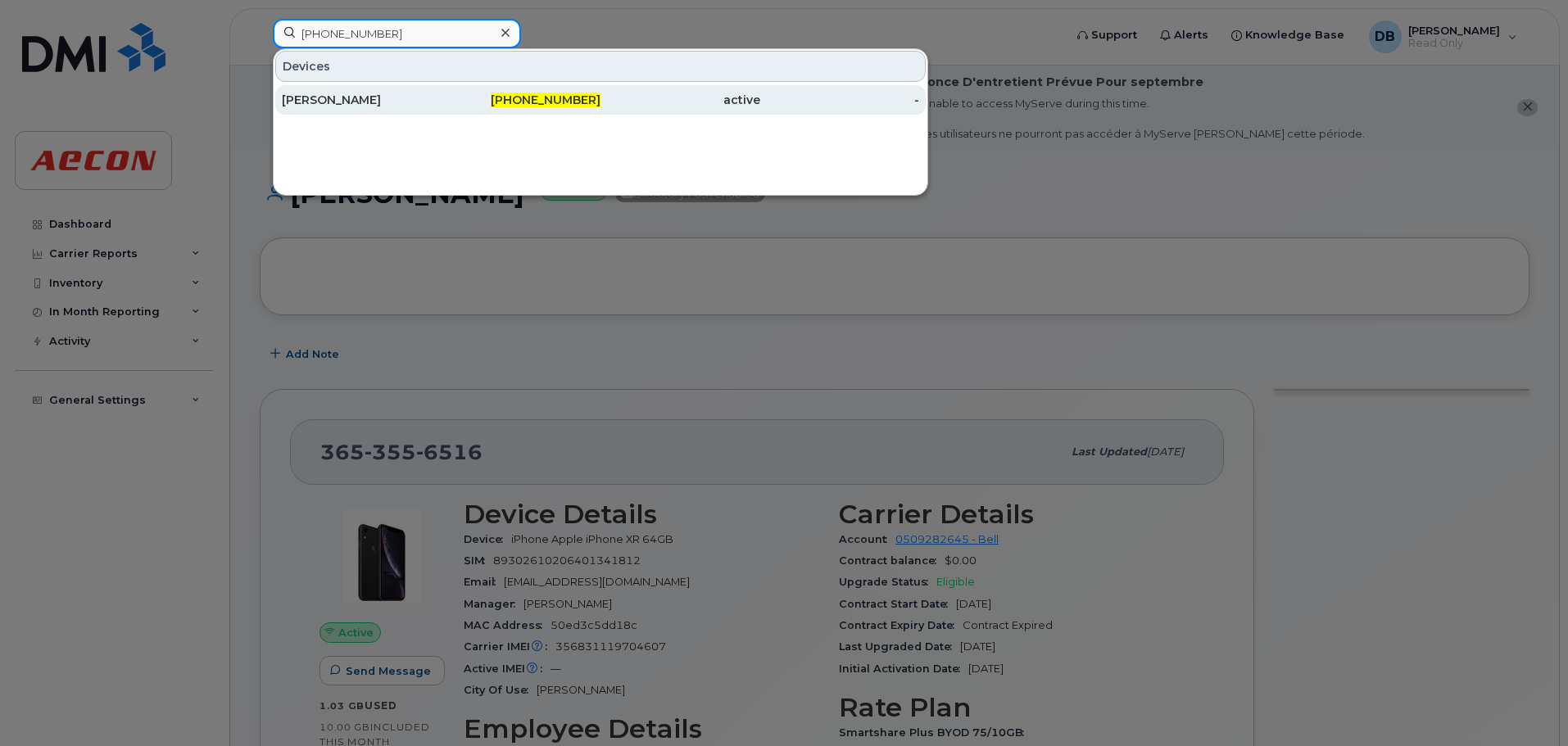
type input "416-389-0945"
click at [371, 108] on div "Matthew Cavarzan" at bounding box center [362, 100] width 160 height 30
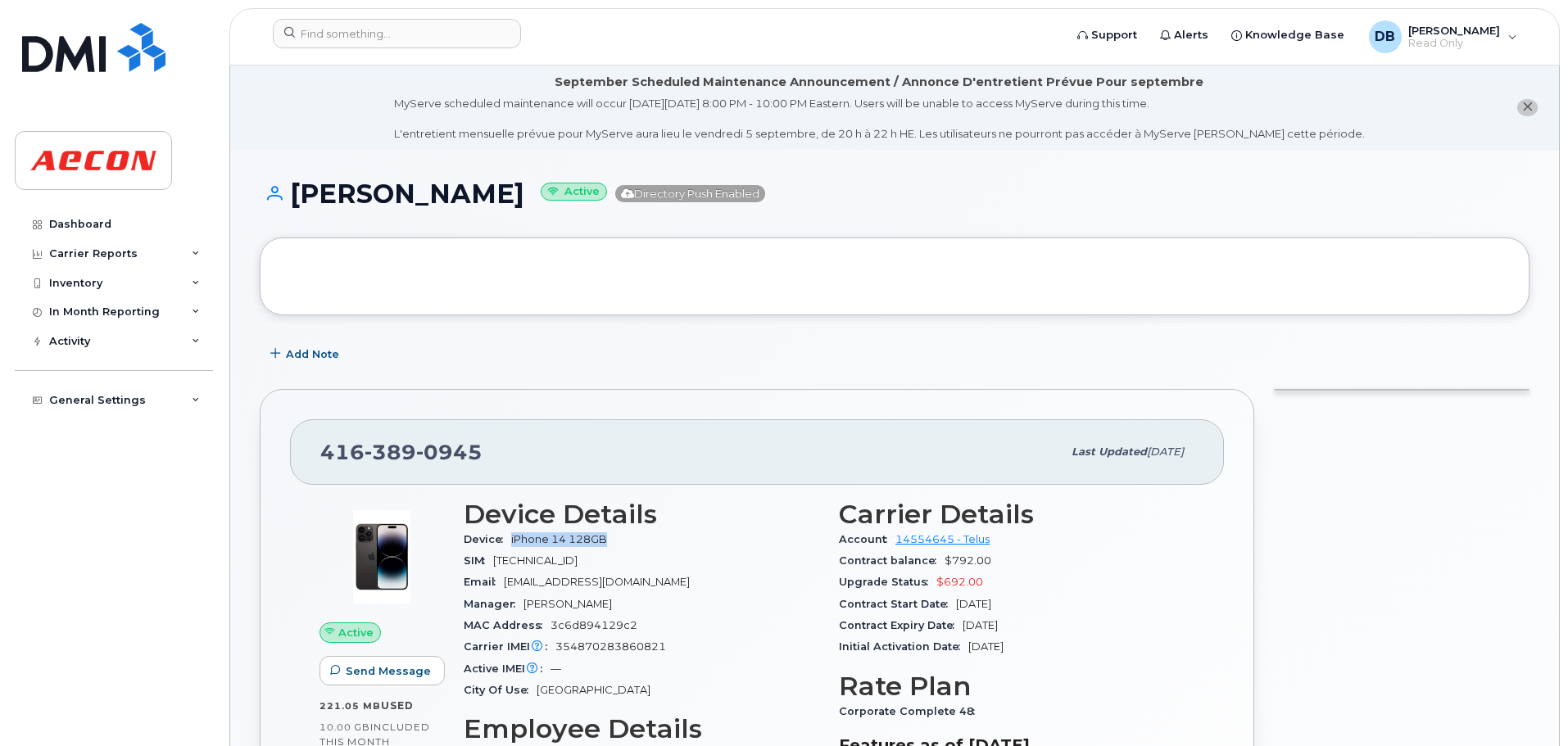
drag, startPoint x: 513, startPoint y: 539, endPoint x: 611, endPoint y: 539, distance: 98.0
click at [611, 539] on span "iPhone 14 128GB" at bounding box center [562, 539] width 102 height 12
copy span "iPhone 14 128GB"
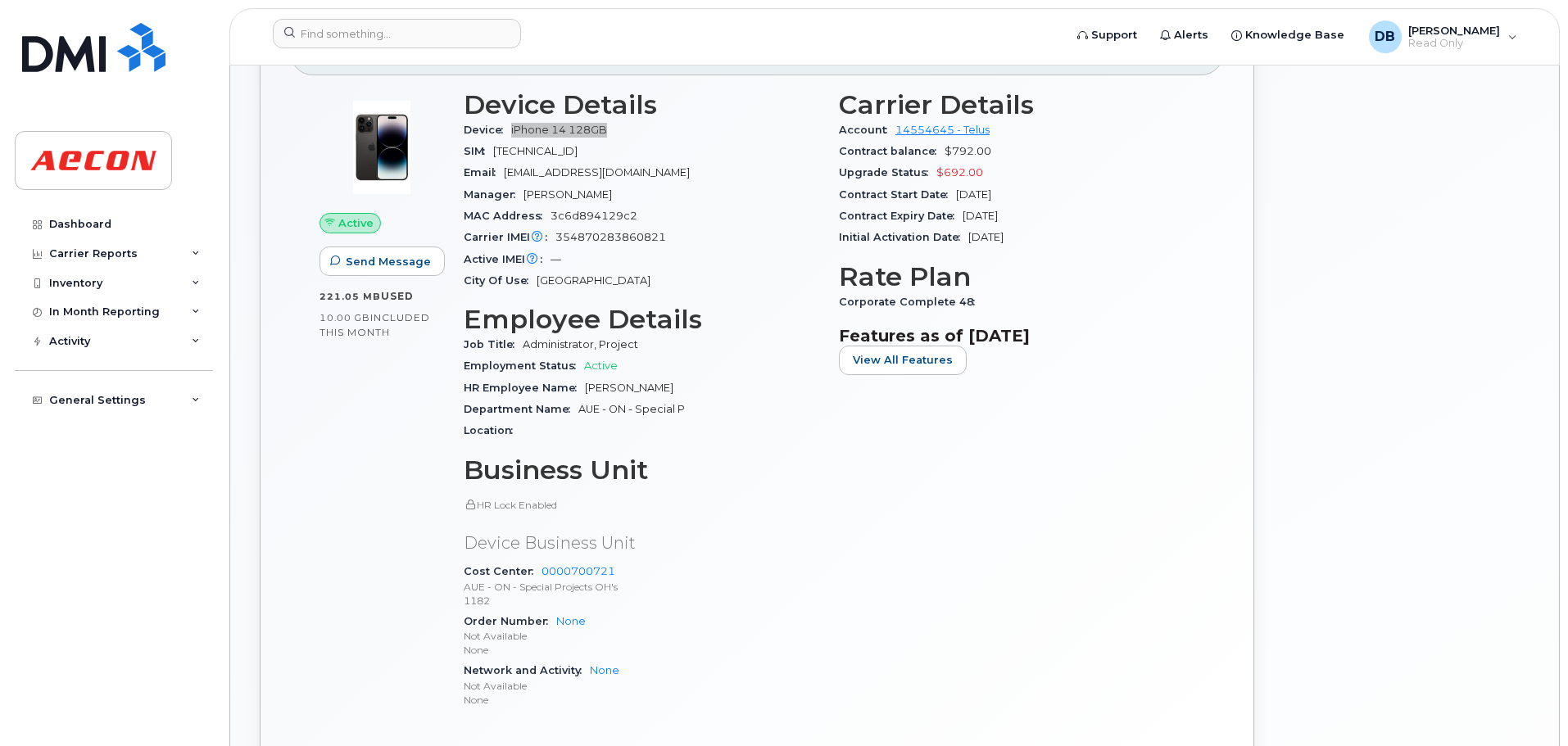
scroll to position [491, 0]
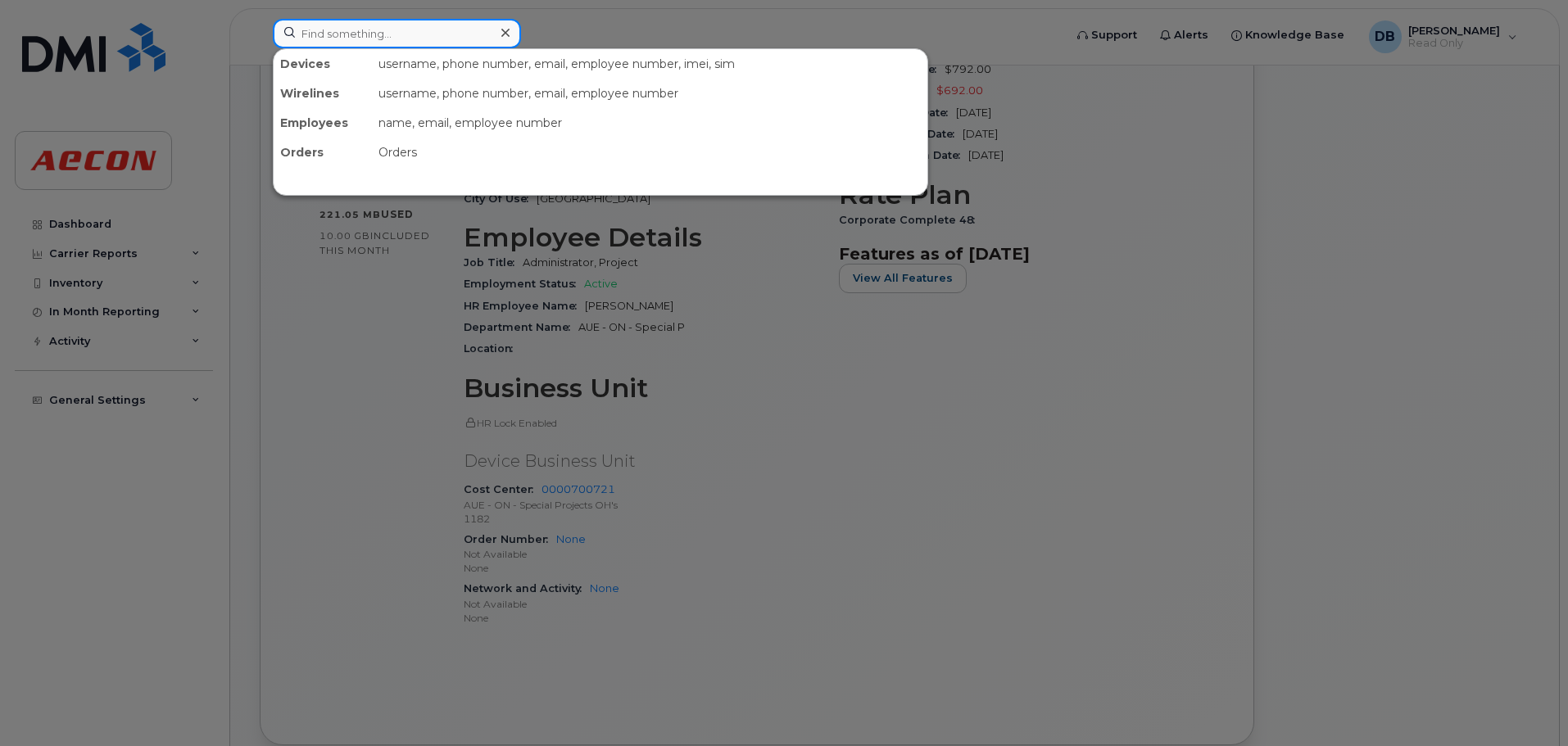
click at [388, 30] on input at bounding box center [397, 33] width 248 height 30
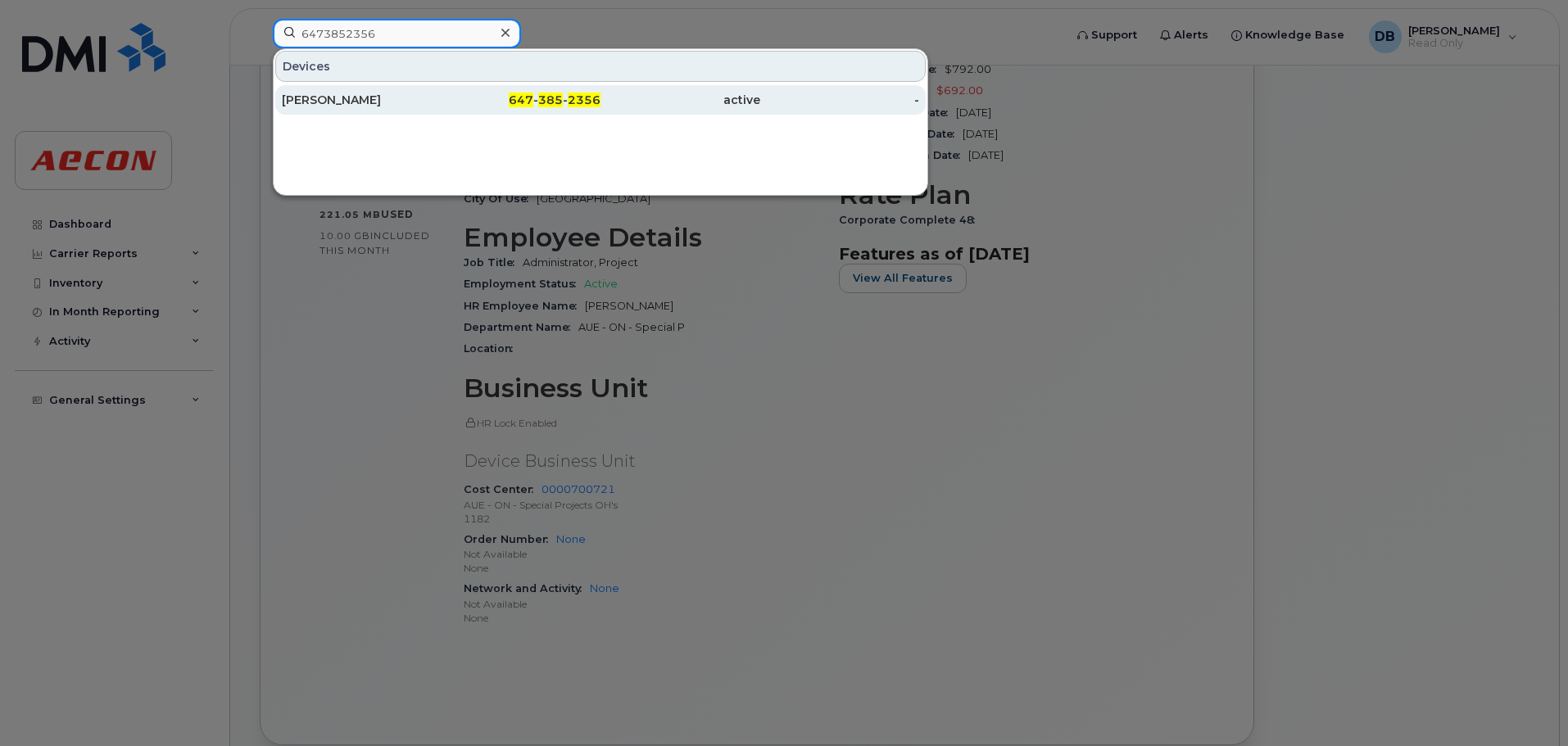
type input "6473852356"
click at [357, 110] on div "[PERSON_NAME]" at bounding box center [362, 100] width 160 height 30
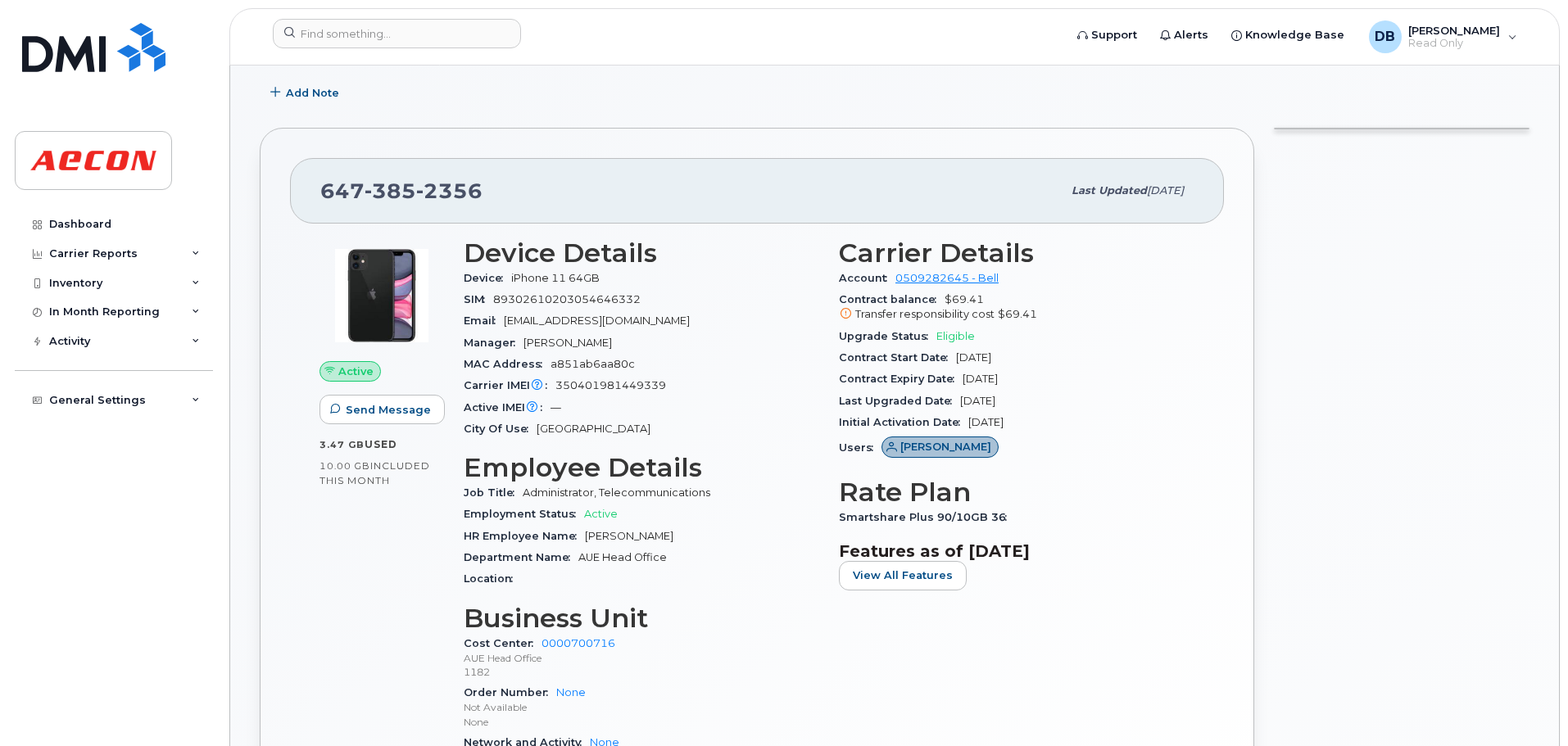
scroll to position [491, 0]
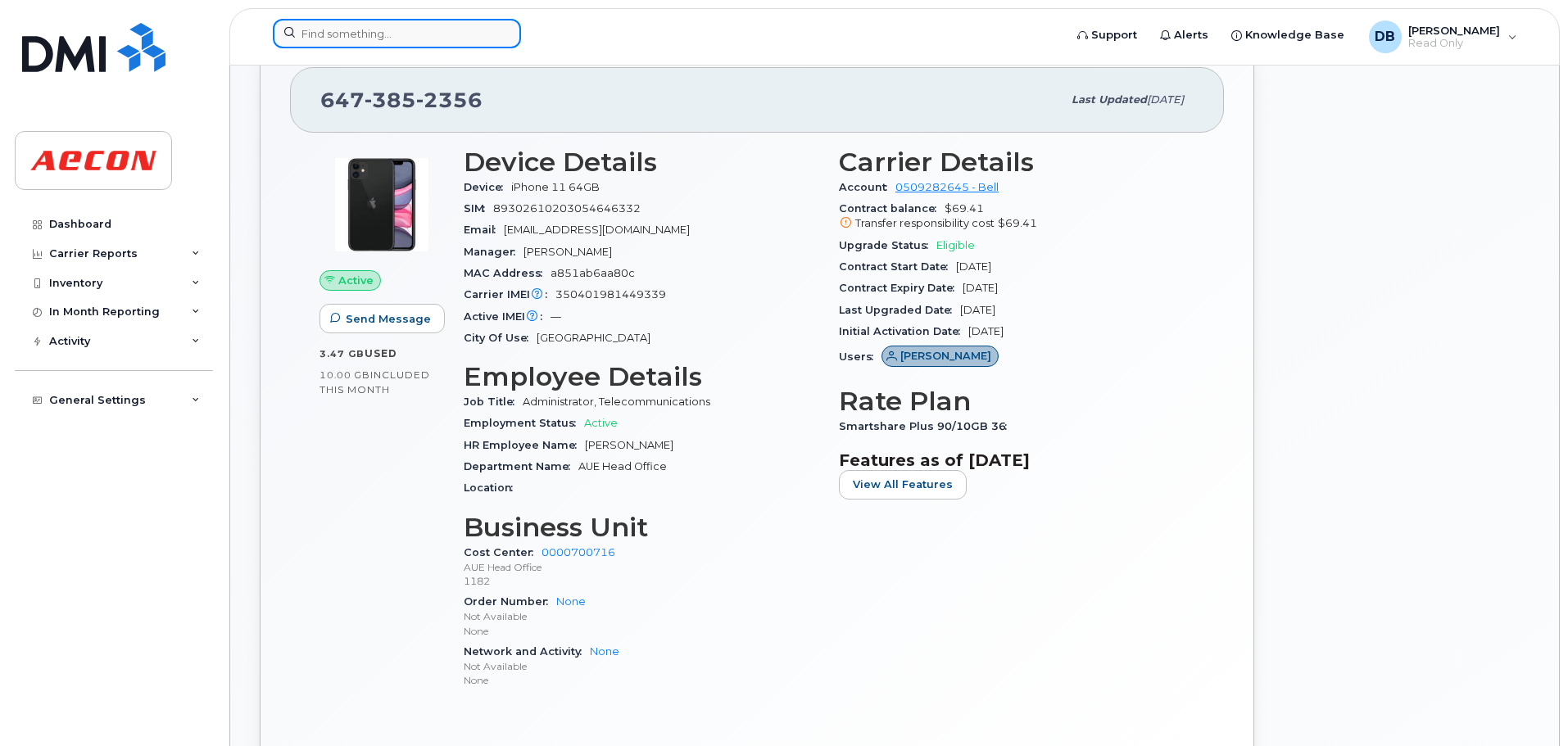
click at [386, 30] on input at bounding box center [397, 33] width 248 height 30
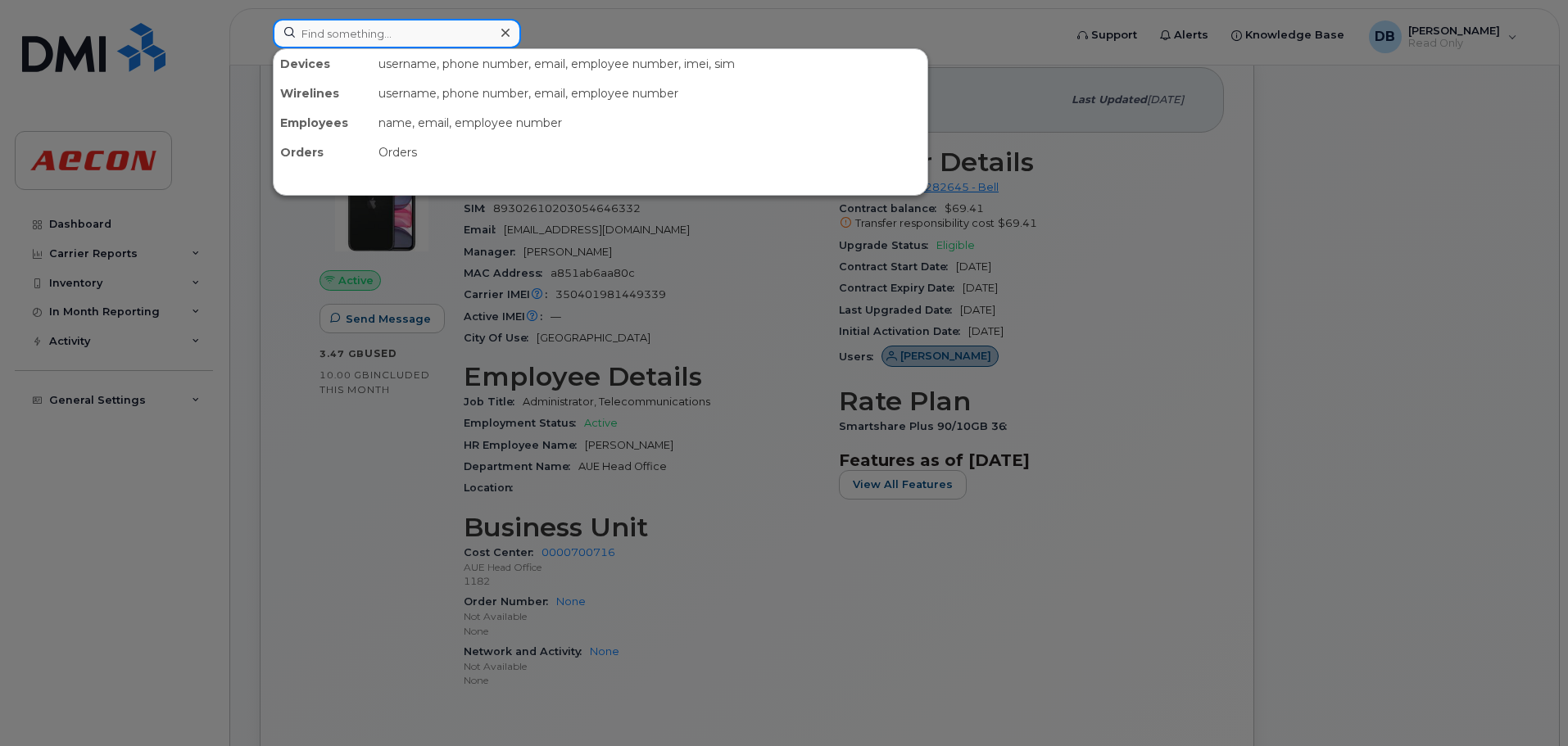
paste input "[PHONE_NUMBER]"
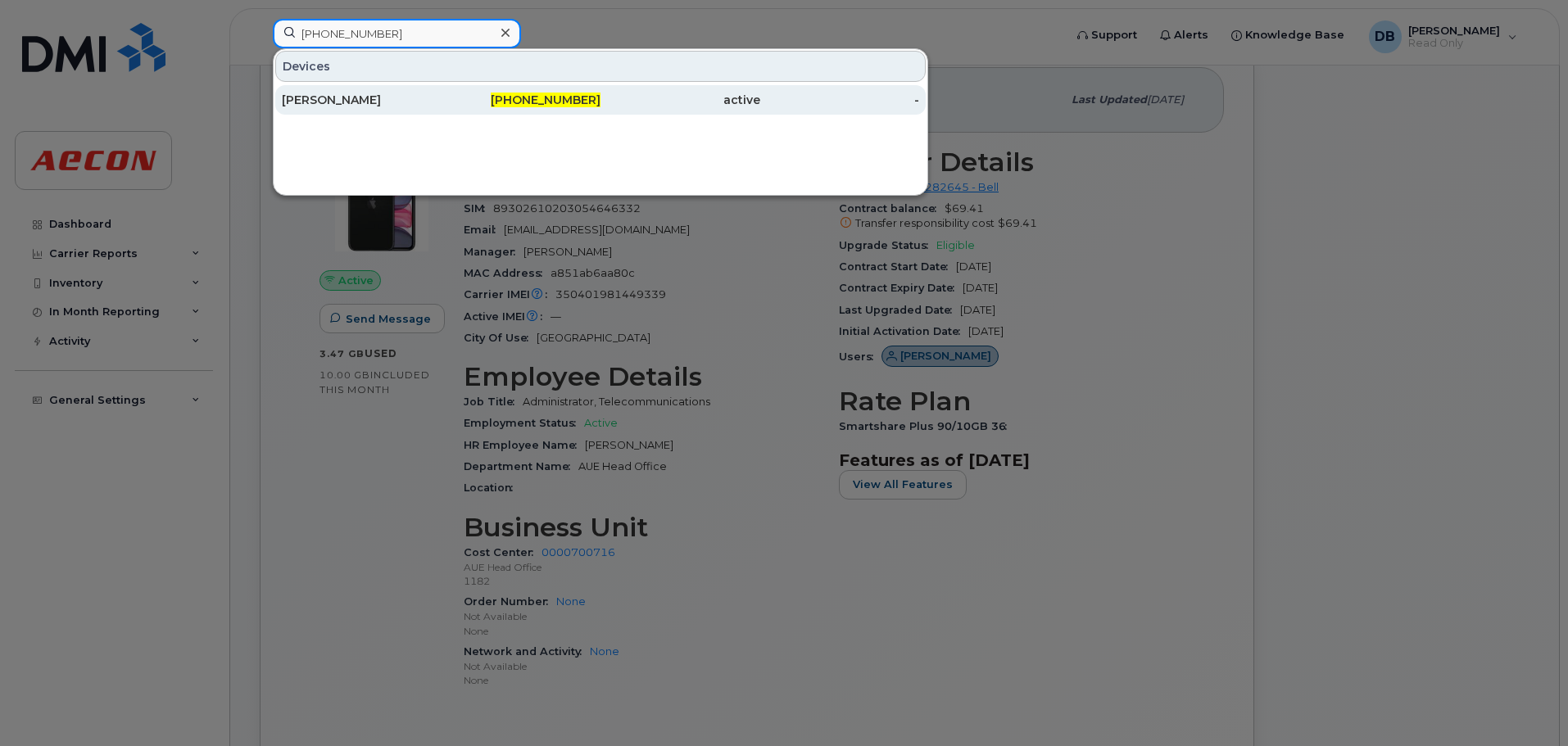
type input "[PHONE_NUMBER]"
click at [374, 104] on div "[PERSON_NAME]" at bounding box center [362, 100] width 160 height 17
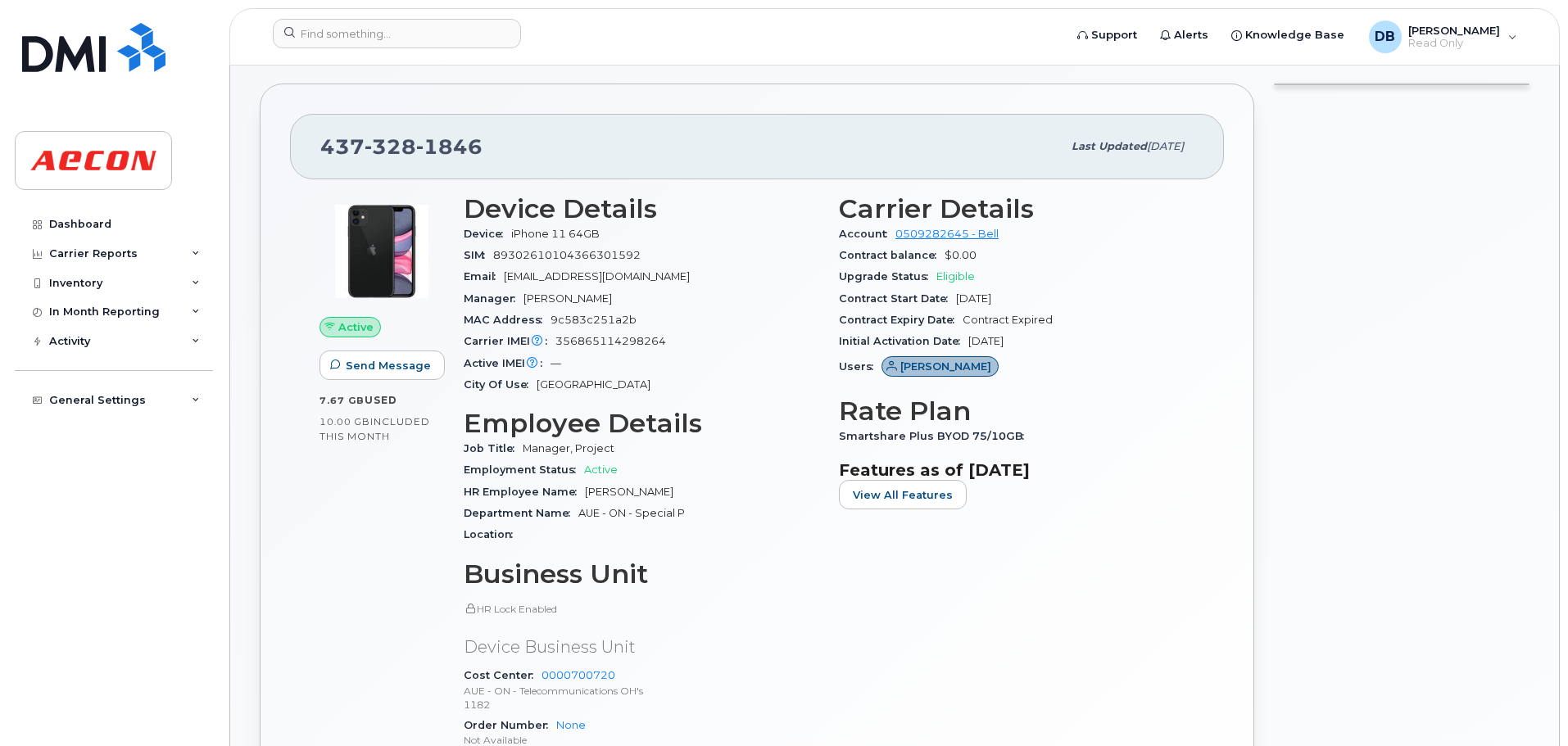
scroll to position [327, 0]
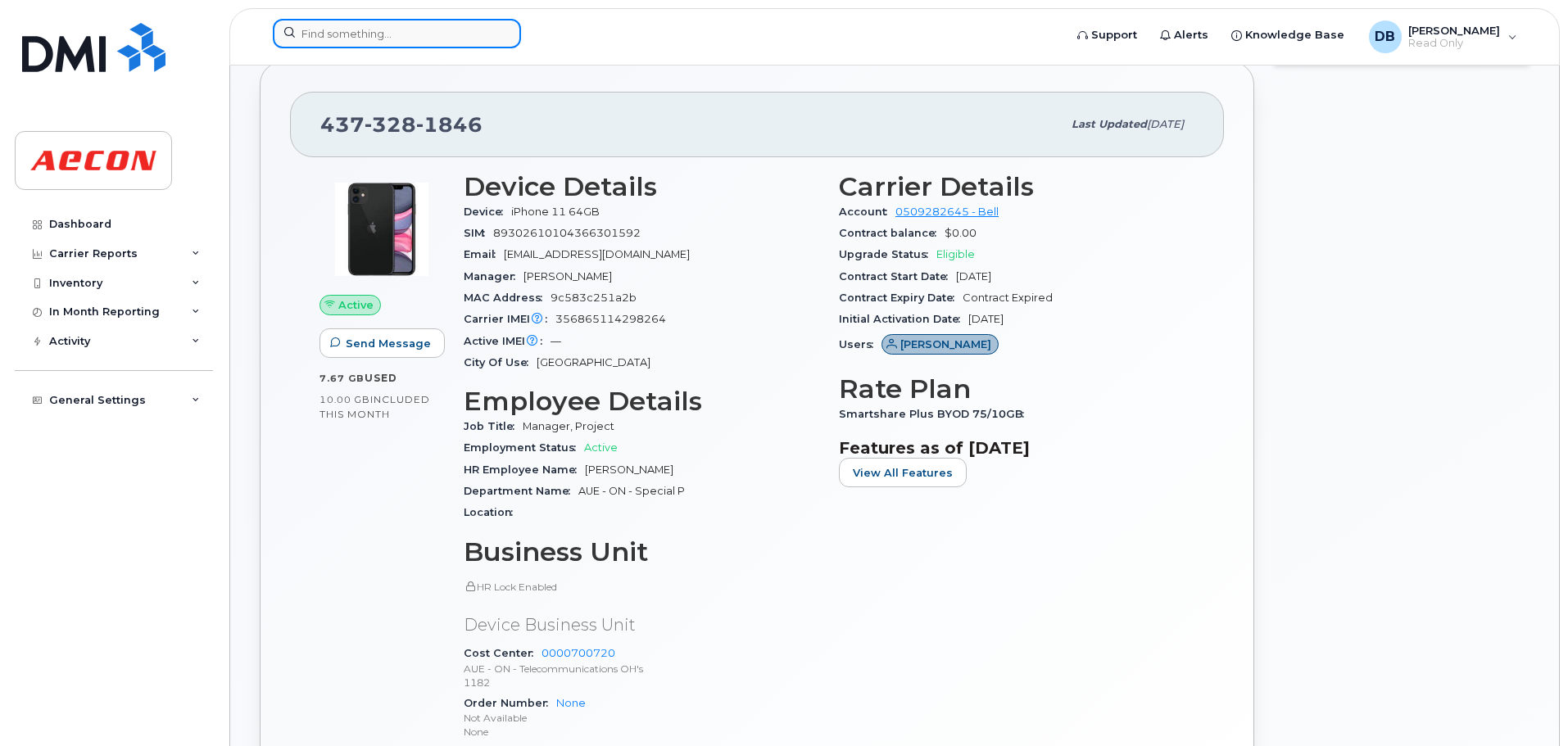
click at [365, 33] on input at bounding box center [397, 33] width 248 height 30
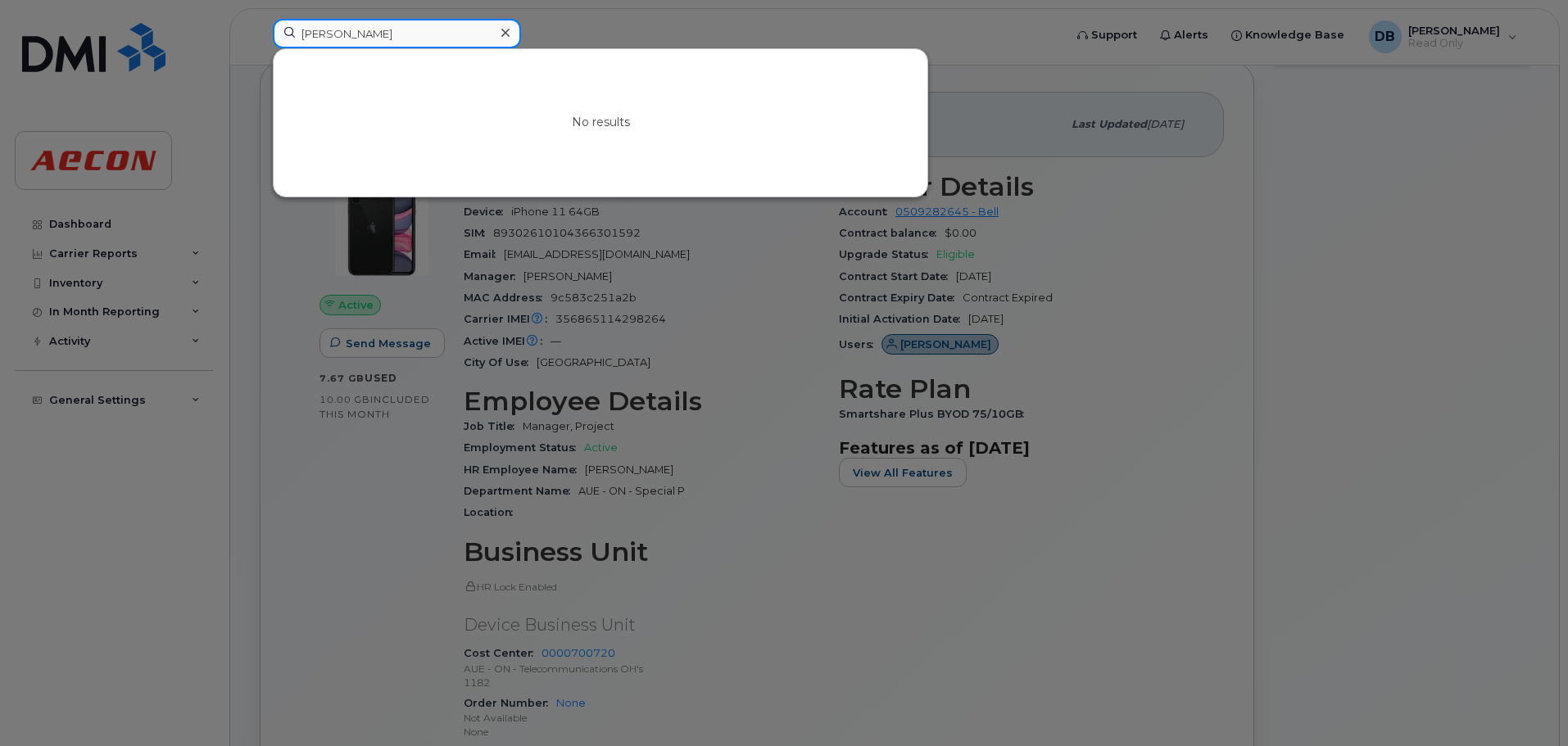
drag, startPoint x: 367, startPoint y: 33, endPoint x: 243, endPoint y: 47, distance: 124.8
click at [260, 47] on div "[PERSON_NAME] Car No results" at bounding box center [663, 36] width 806 height 36
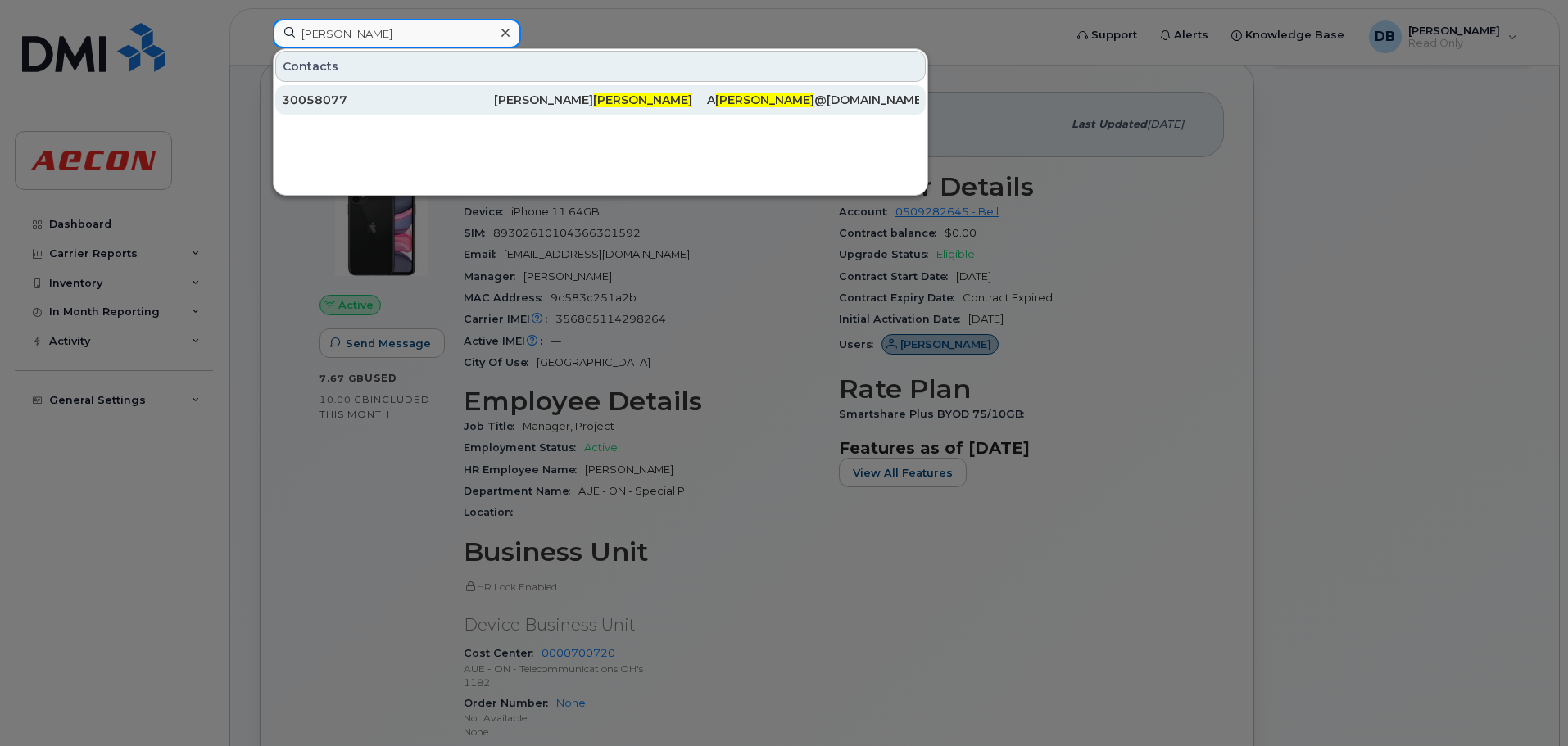
type input "[PERSON_NAME]"
click at [488, 101] on div "30058077" at bounding box center [388, 100] width 212 height 17
